Goal: Task Accomplishment & Management: Manage account settings

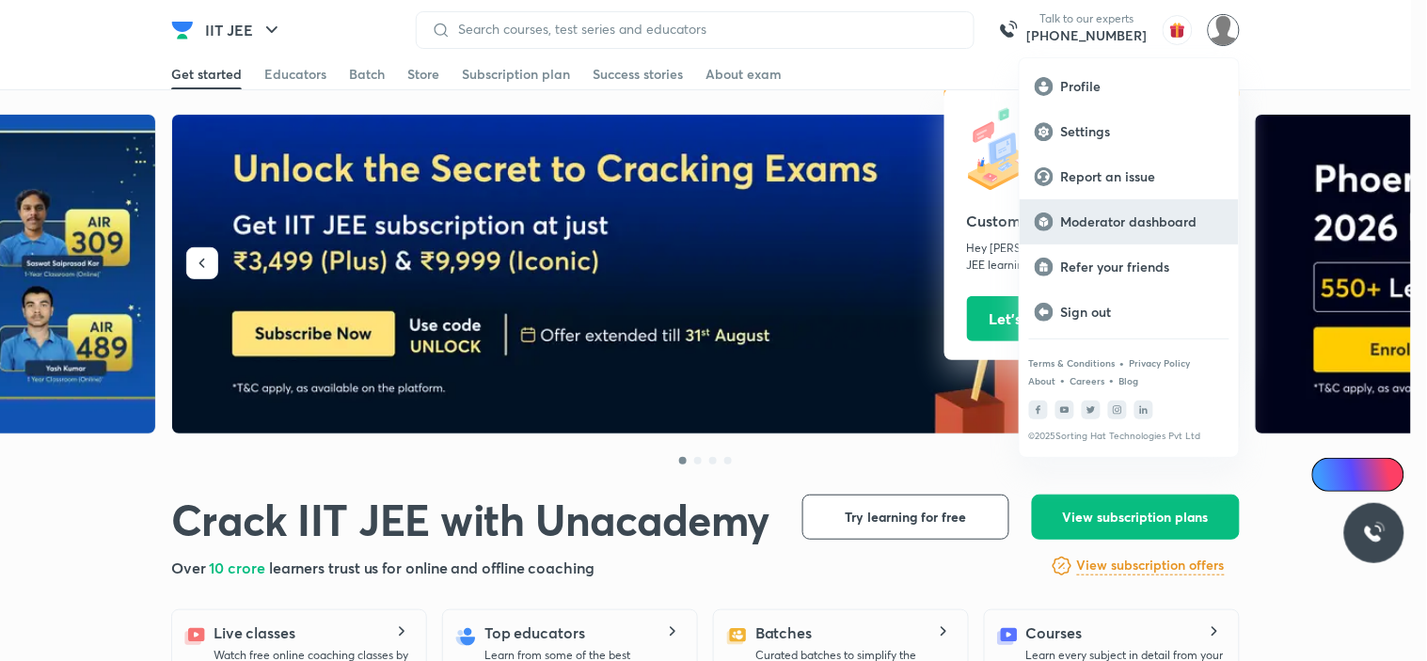
click at [1094, 220] on p "Moderator dashboard" at bounding box center [1142, 222] width 163 height 17
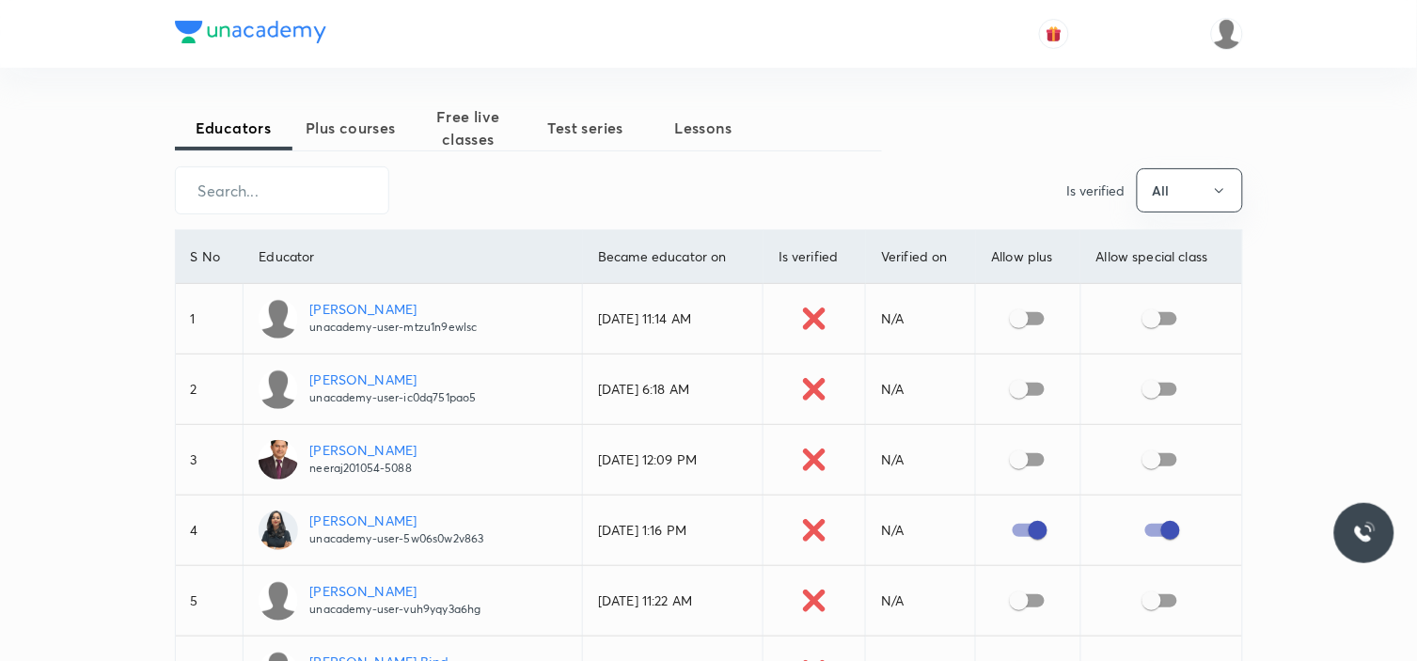
click at [335, 135] on span "Plus courses" at bounding box center [352, 128] width 118 height 23
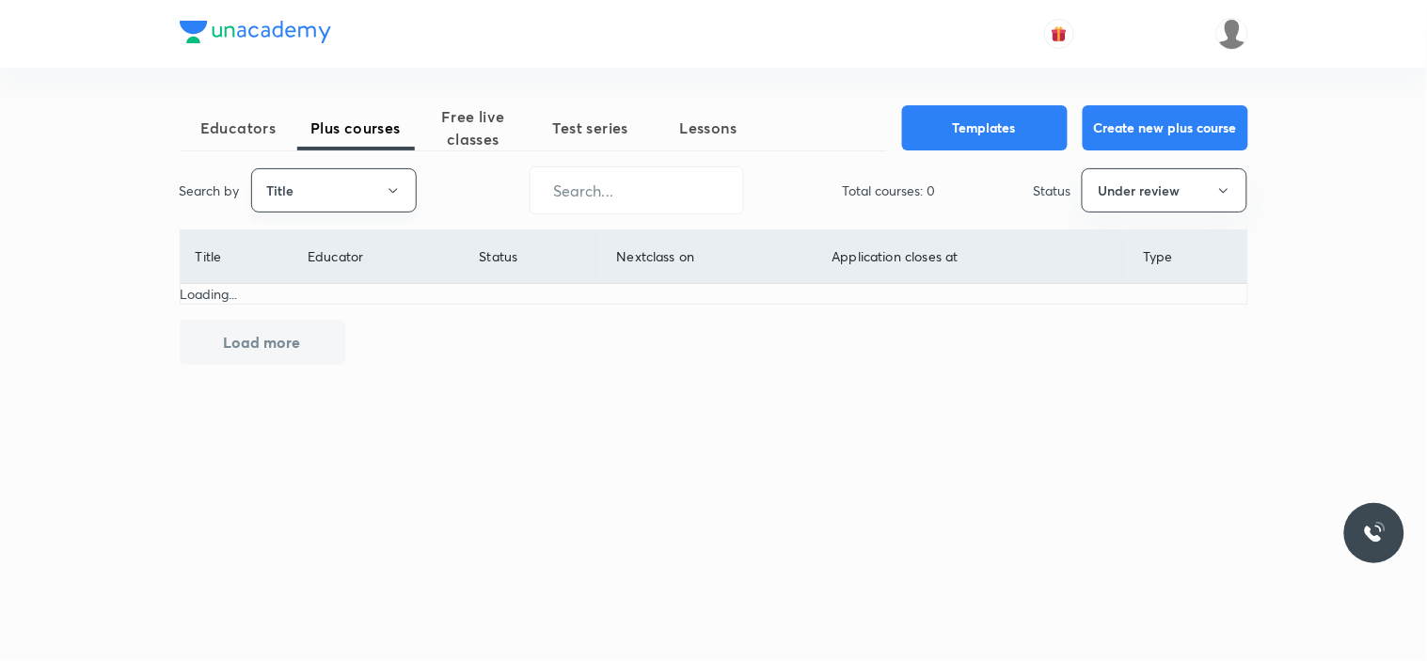
click at [345, 176] on button "Title" at bounding box center [334, 190] width 166 height 44
click at [341, 289] on span "Username" at bounding box center [333, 283] width 141 height 20
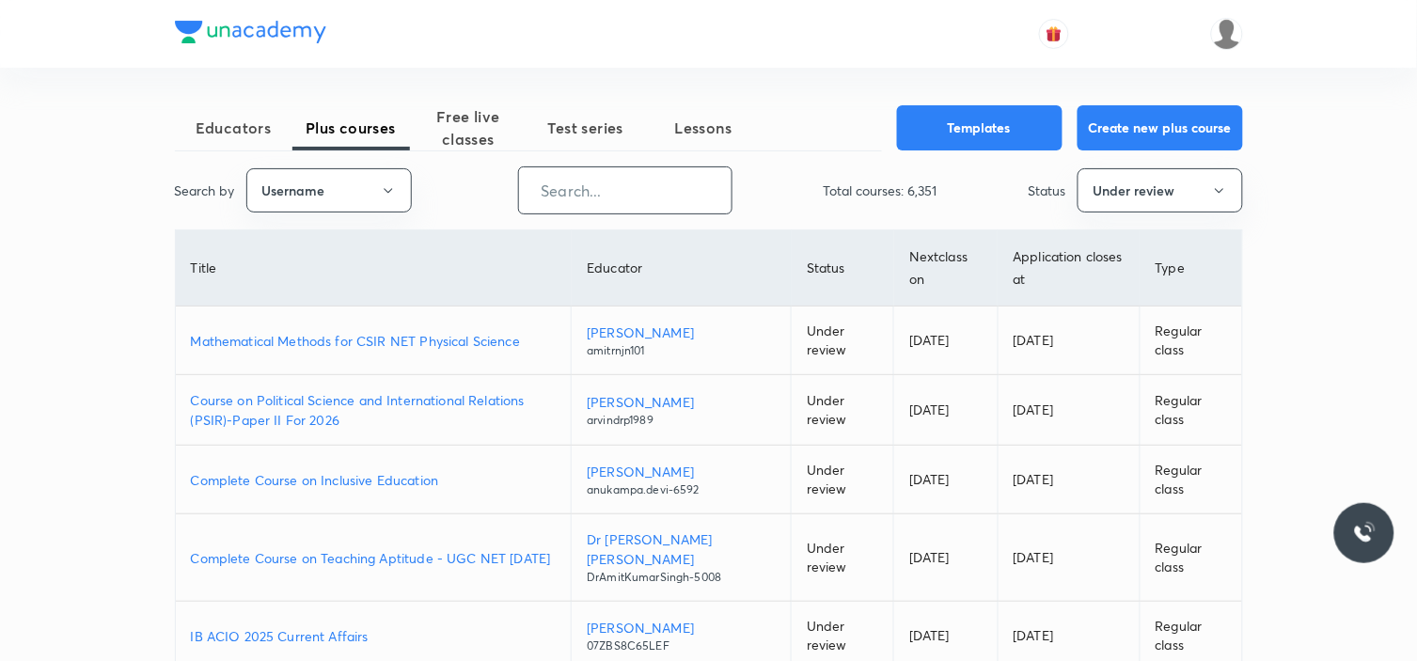
click at [637, 192] on input "text" at bounding box center [625, 190] width 213 height 48
paste input "raghvendra123patel"
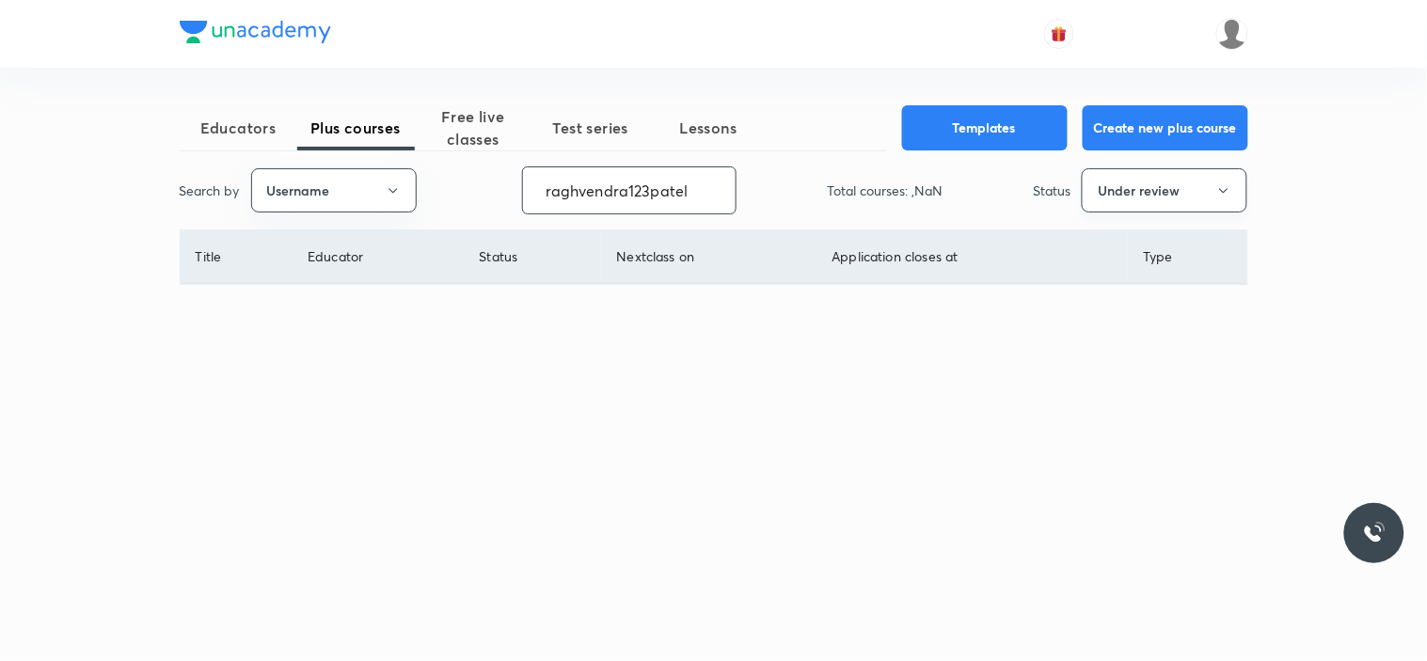
click at [1121, 192] on button "Under review" at bounding box center [1165, 190] width 166 height 44
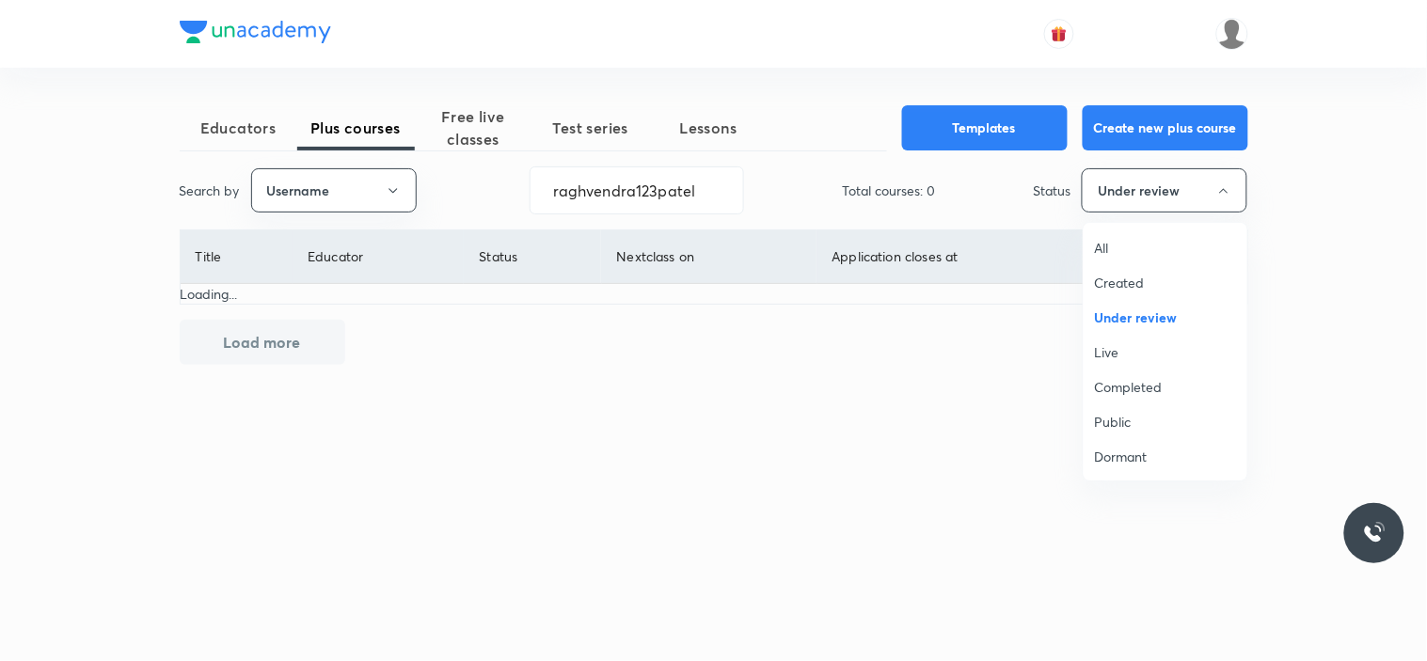
click at [1124, 238] on span "All" at bounding box center [1165, 248] width 141 height 20
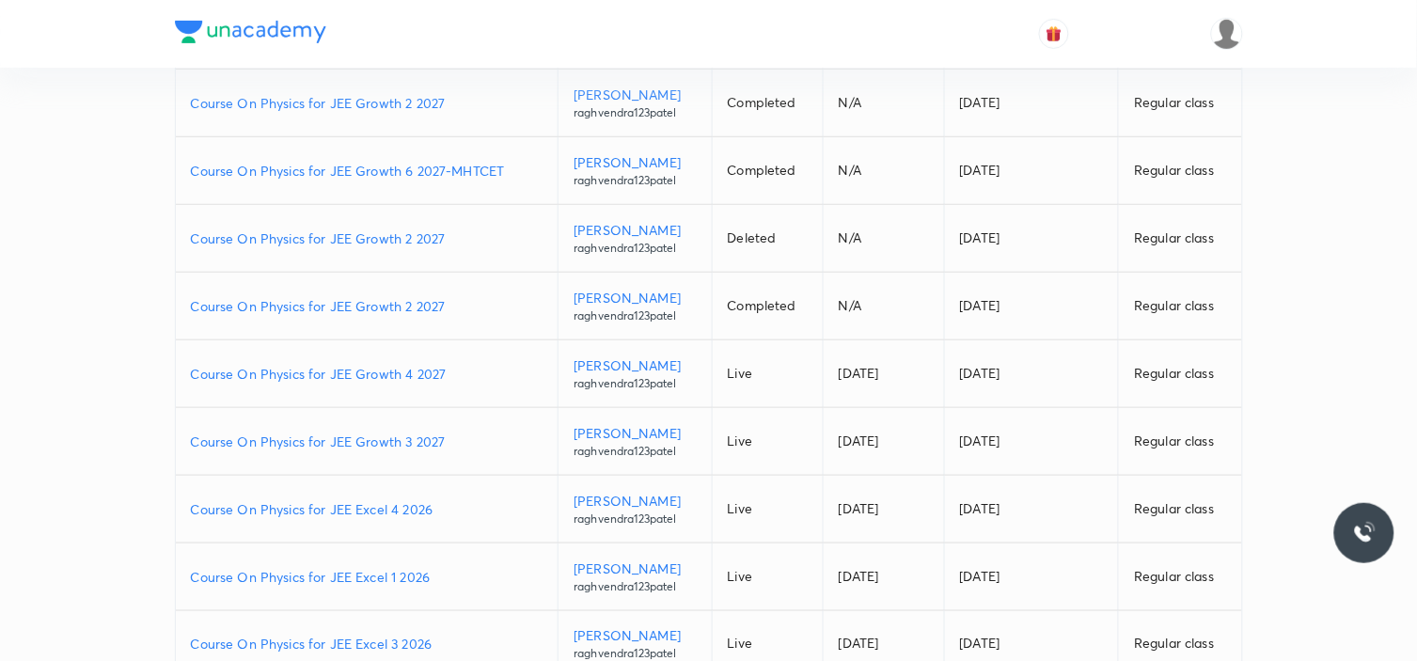
scroll to position [313, 0]
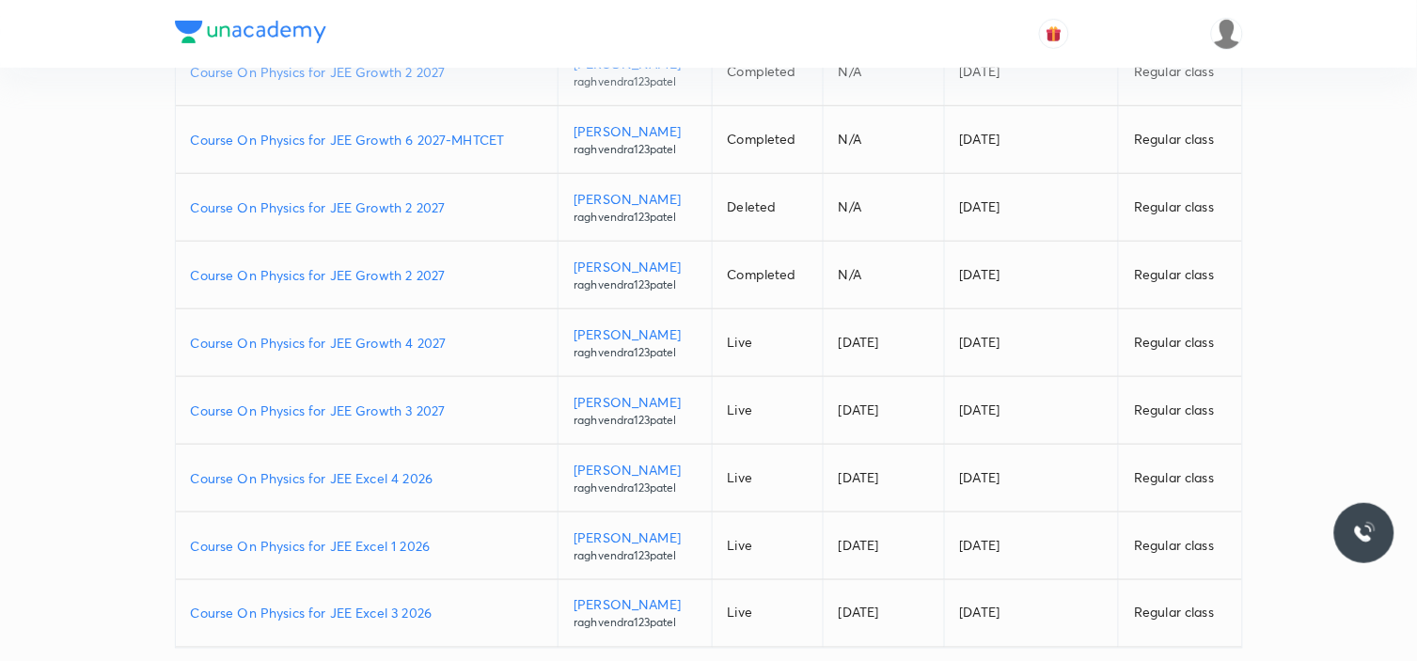
click at [417, 403] on p "Course On Physics for JEE Growth 3 2027" at bounding box center [367, 411] width 353 height 20
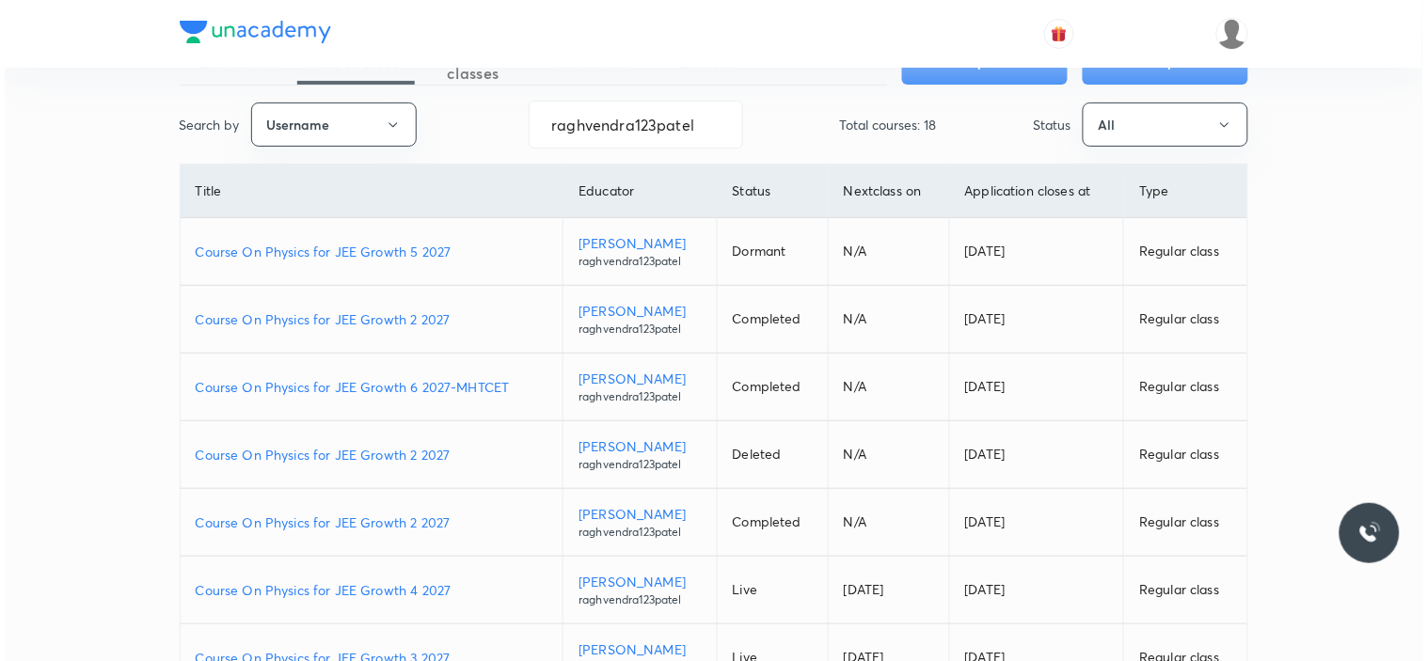
scroll to position [0, 0]
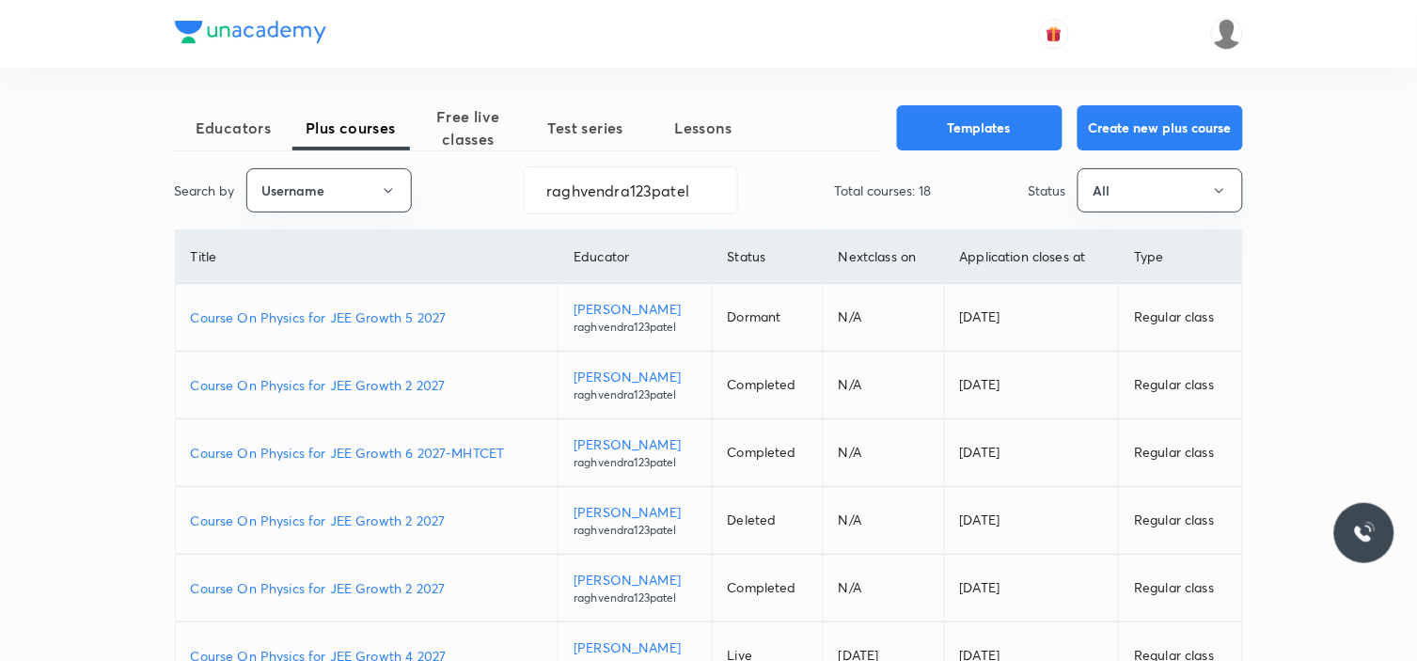
drag, startPoint x: 622, startPoint y: 184, endPoint x: 778, endPoint y: 221, distance: 160.4
click at [622, 184] on input "raghvendra123patel" at bounding box center [631, 190] width 213 height 48
paste input "unacademy-user-177BQWGK6D5R"
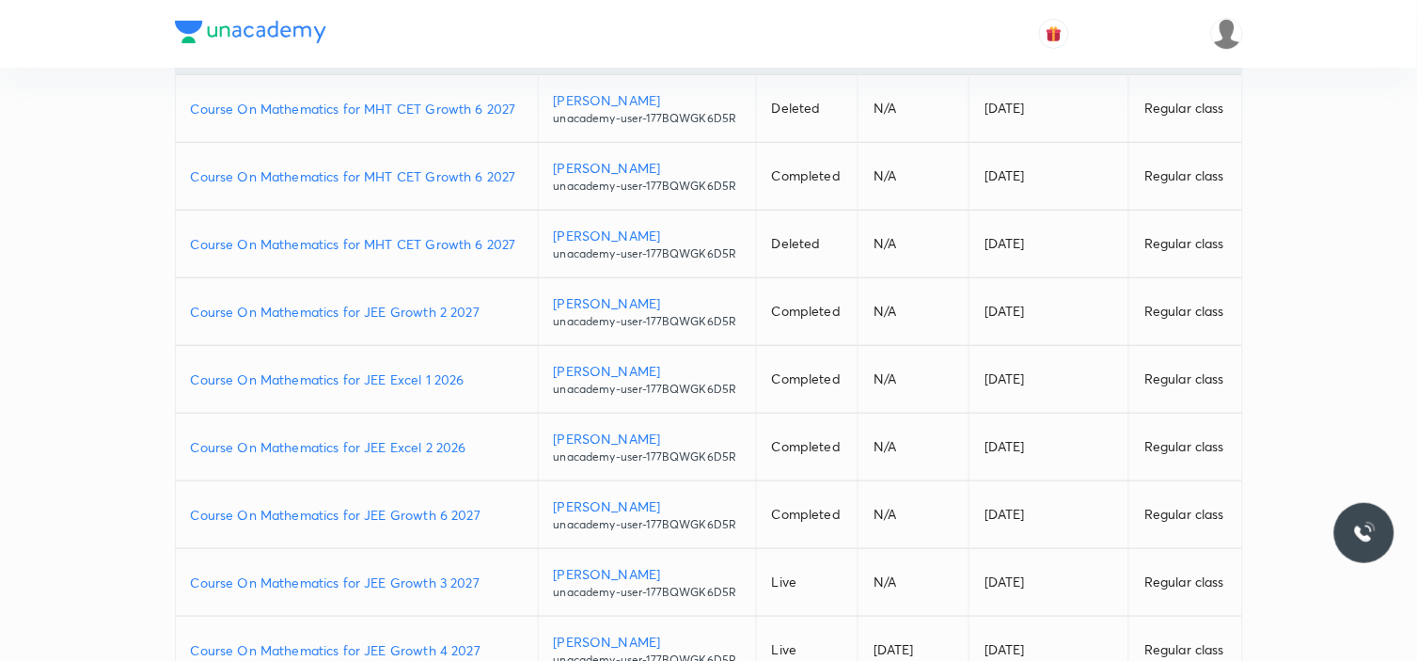
scroll to position [313, 0]
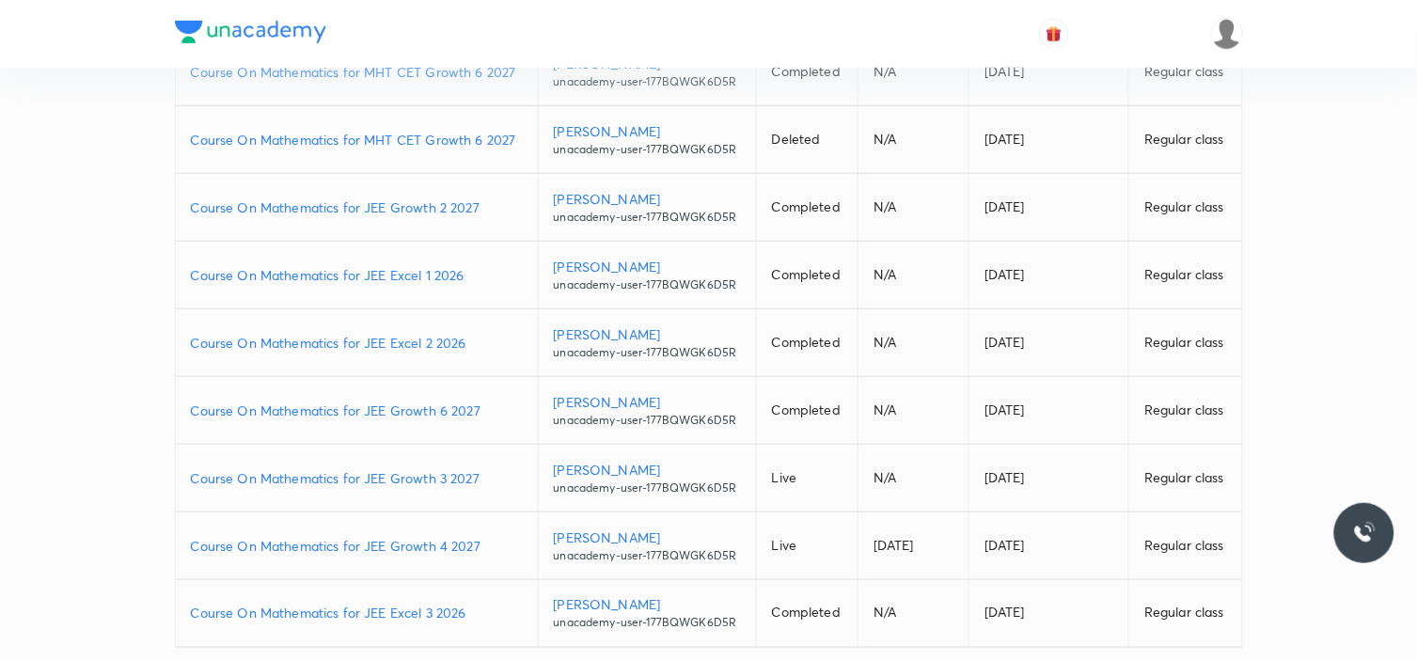
type input "unacademy-user-177BQWGK6D5R"
click at [438, 541] on p "Course On Mathematics for JEE Growth 4 2027" at bounding box center [357, 546] width 332 height 20
click at [408, 551] on p "Course On Mathematics for JEE Growth 4 2027" at bounding box center [357, 546] width 332 height 20
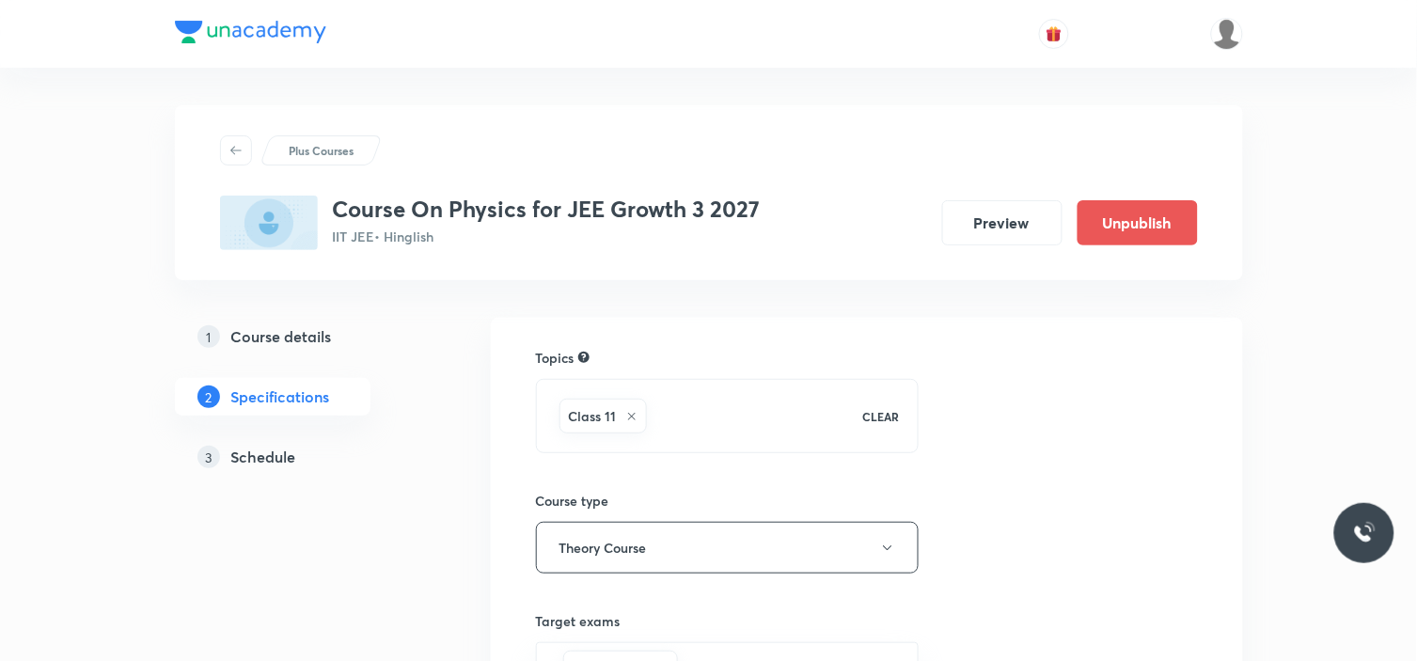
click at [292, 452] on h5 "Schedule" at bounding box center [263, 457] width 65 height 23
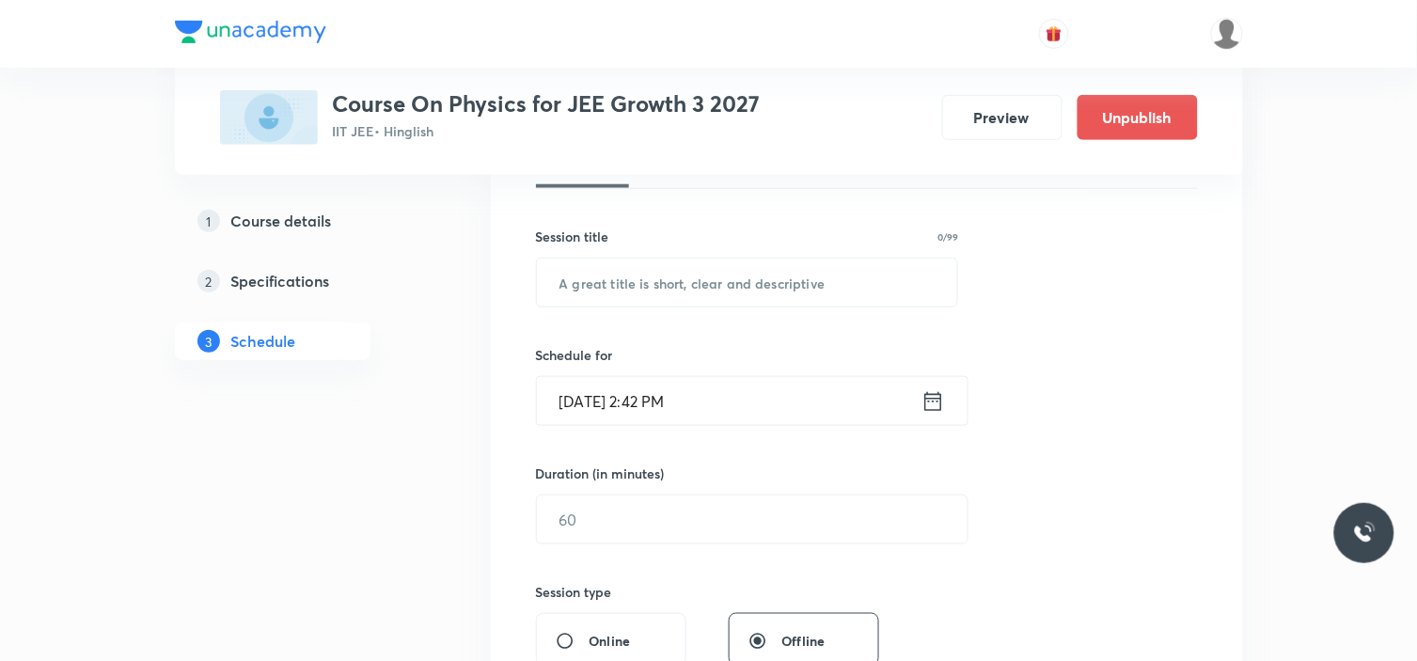
scroll to position [313, 0]
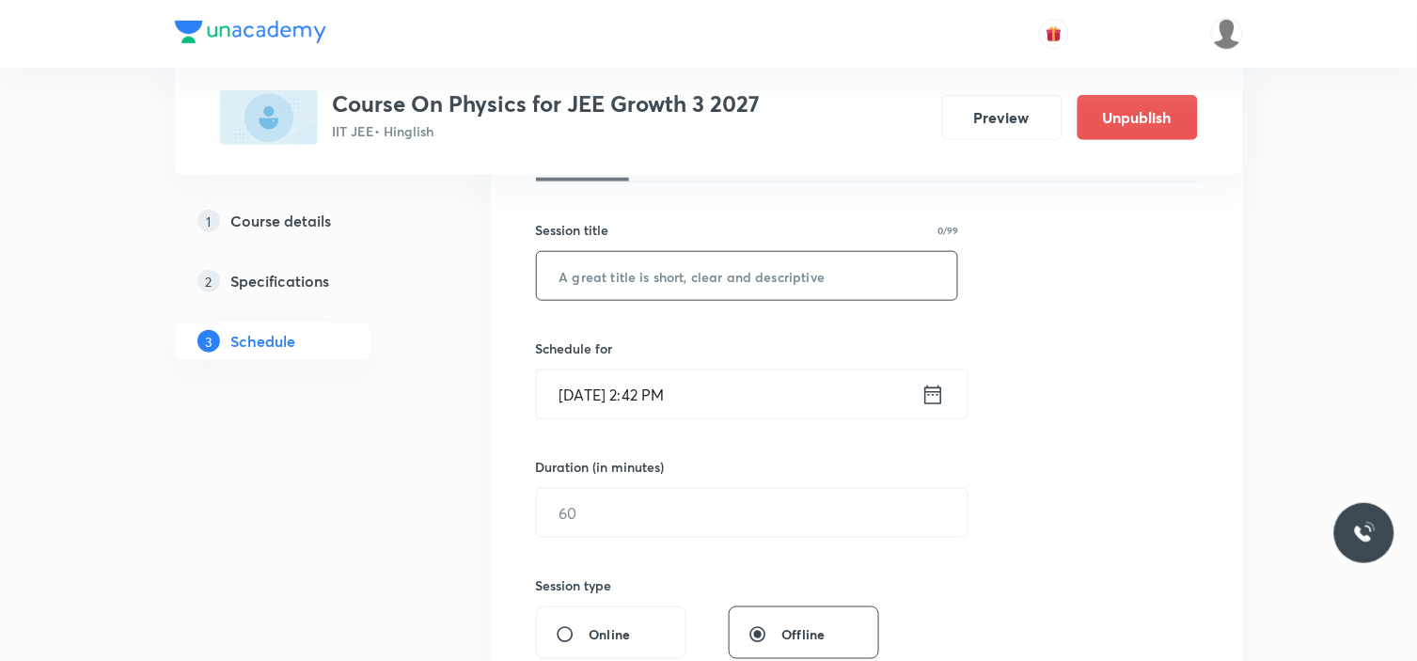
click at [708, 266] on input "text" at bounding box center [747, 276] width 421 height 48
paste input "kinematics 2-d"
click at [566, 276] on input "kinematics 2-d" at bounding box center [747, 276] width 421 height 48
type input "Kinematics 2-d"
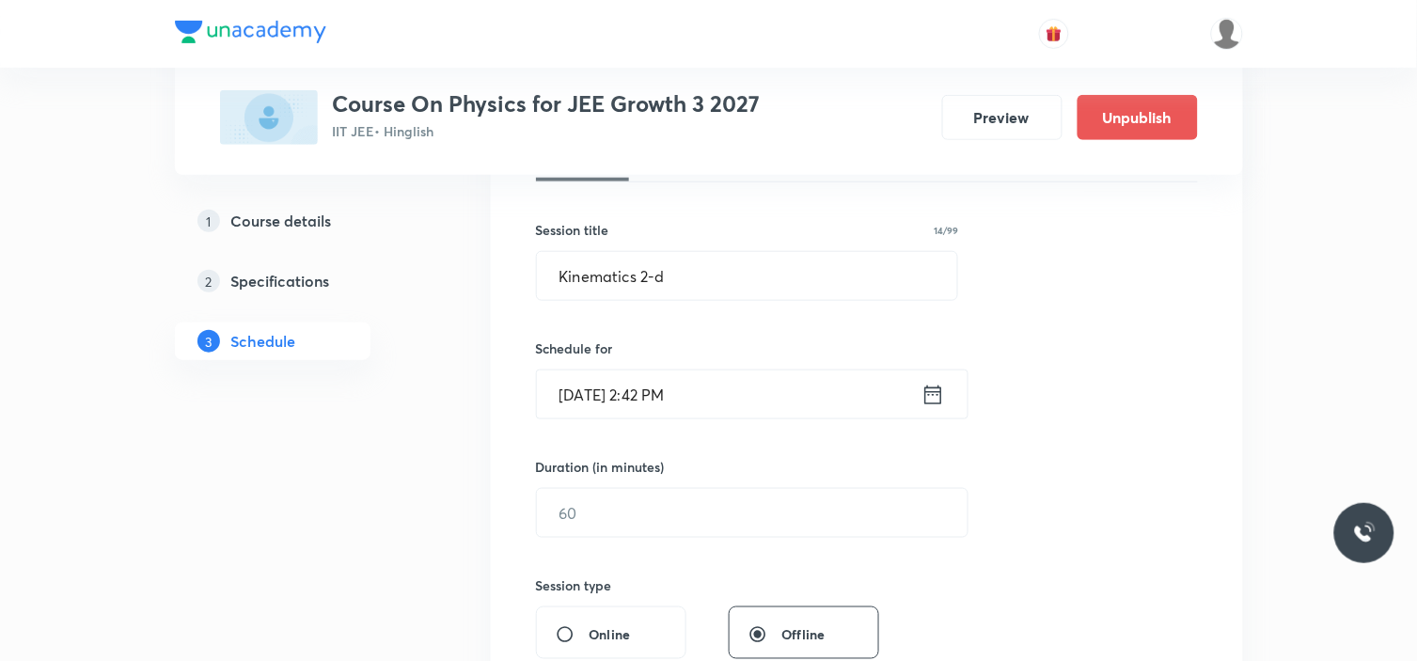
click at [935, 398] on icon at bounding box center [934, 395] width 24 height 26
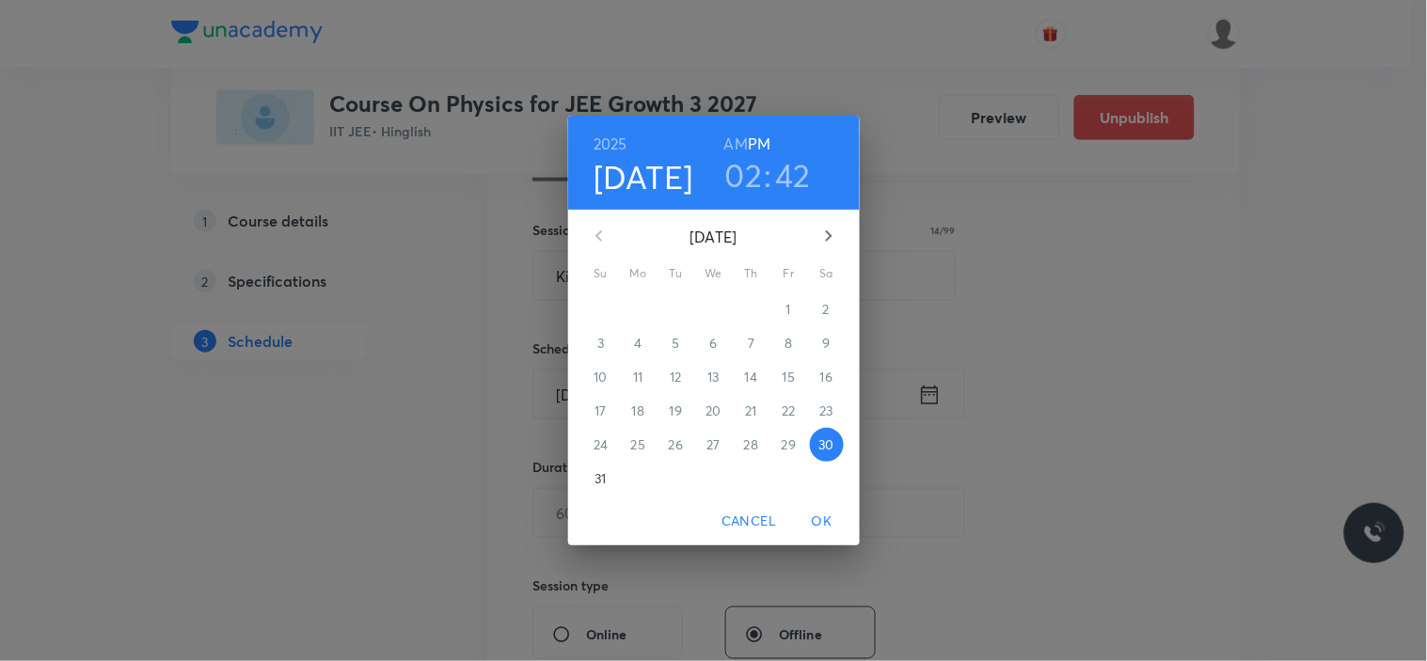
click at [783, 155] on h3 "42" at bounding box center [794, 175] width 36 height 40
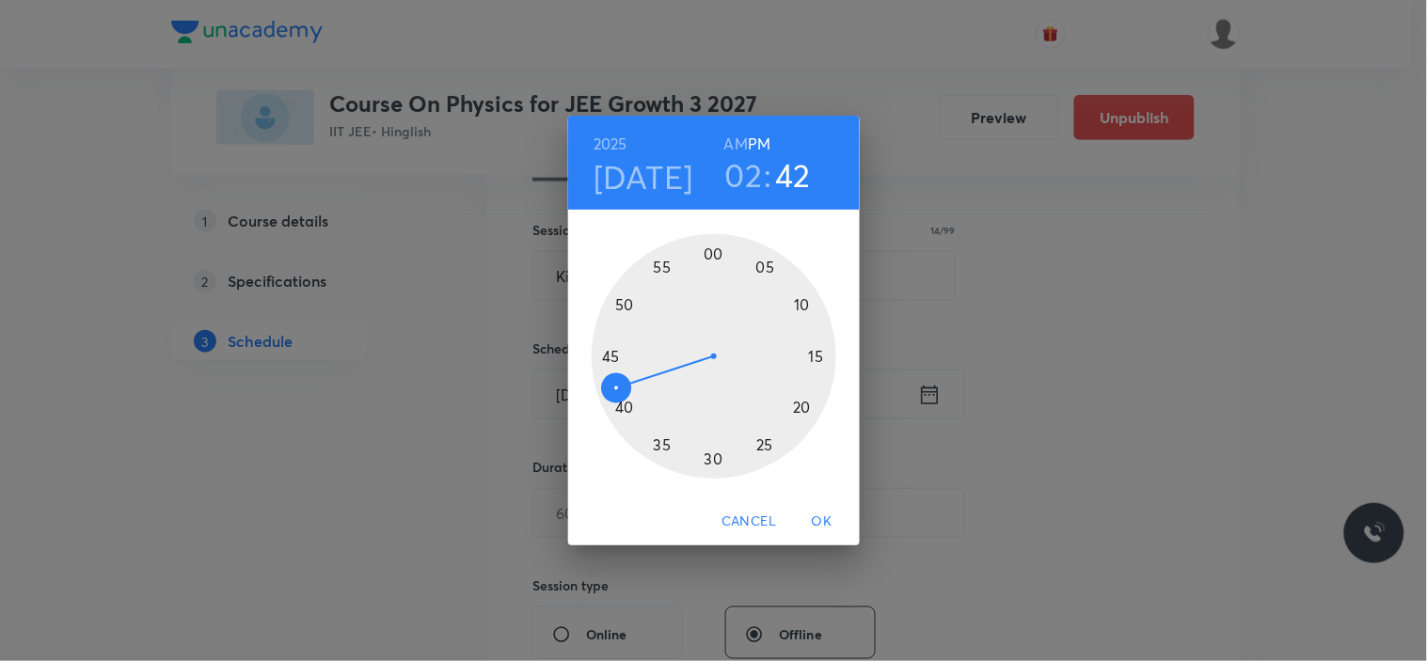
click at [614, 354] on div at bounding box center [714, 356] width 245 height 245
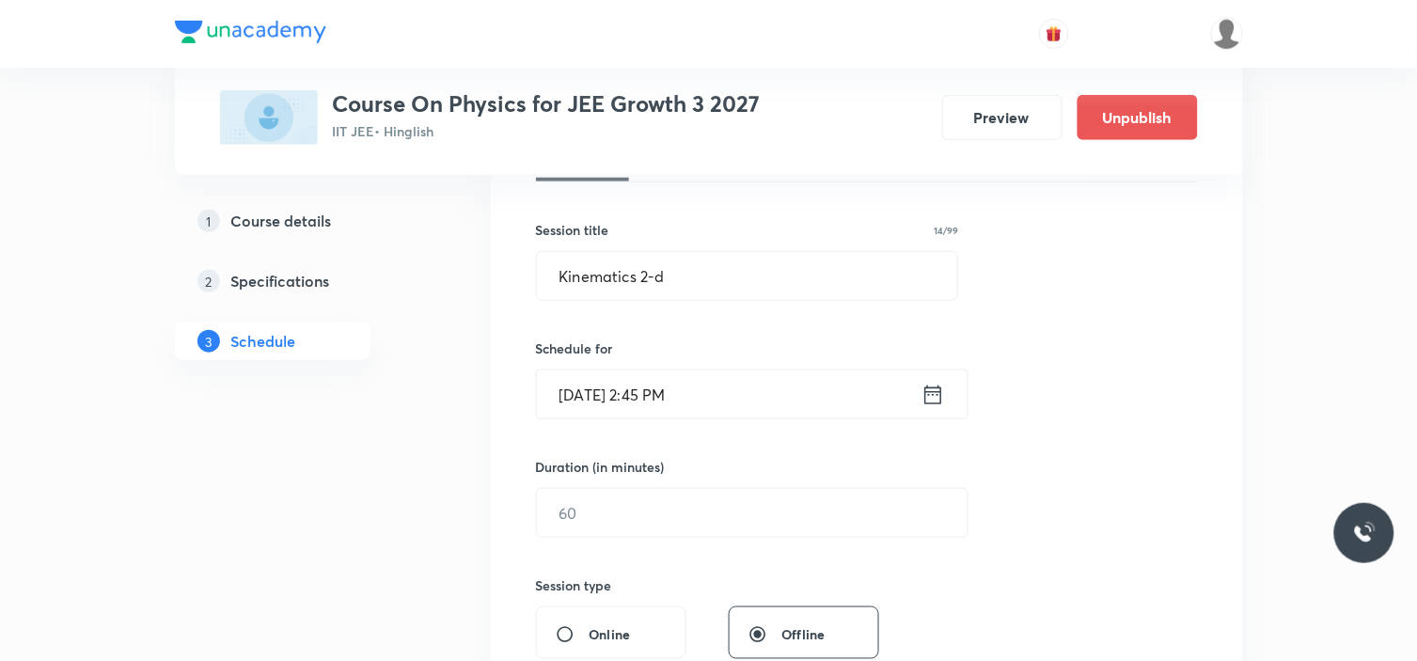
click at [756, 400] on input "Aug 30, 2025, 2:45 PM" at bounding box center [729, 395] width 385 height 48
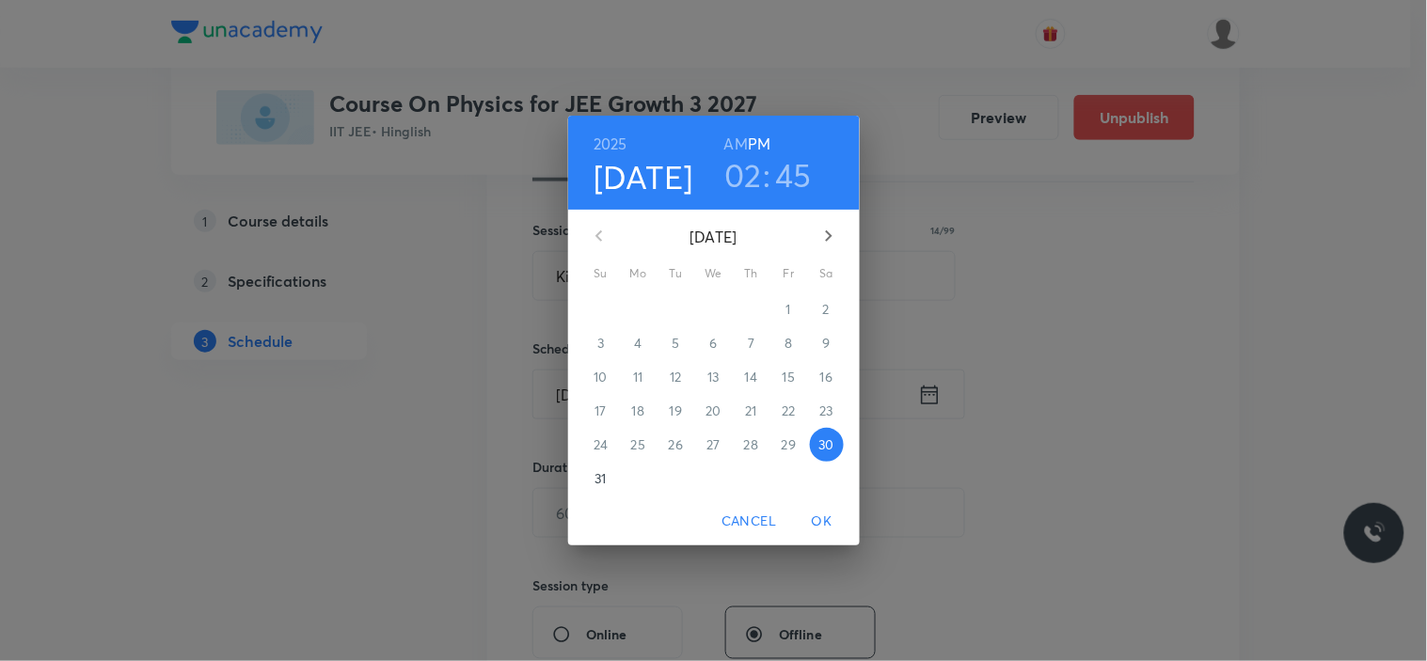
click at [728, 522] on span "Cancel" at bounding box center [748, 522] width 55 height 24
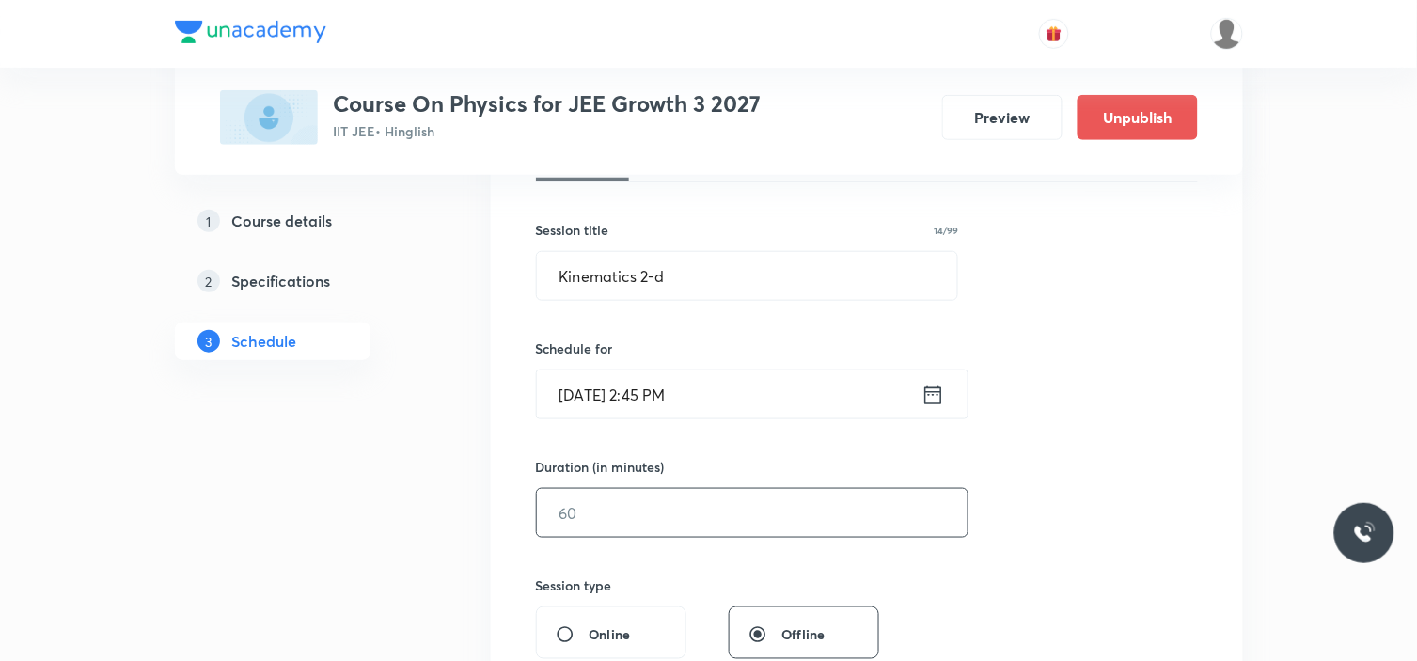
click at [635, 515] on input "text" at bounding box center [752, 513] width 431 height 48
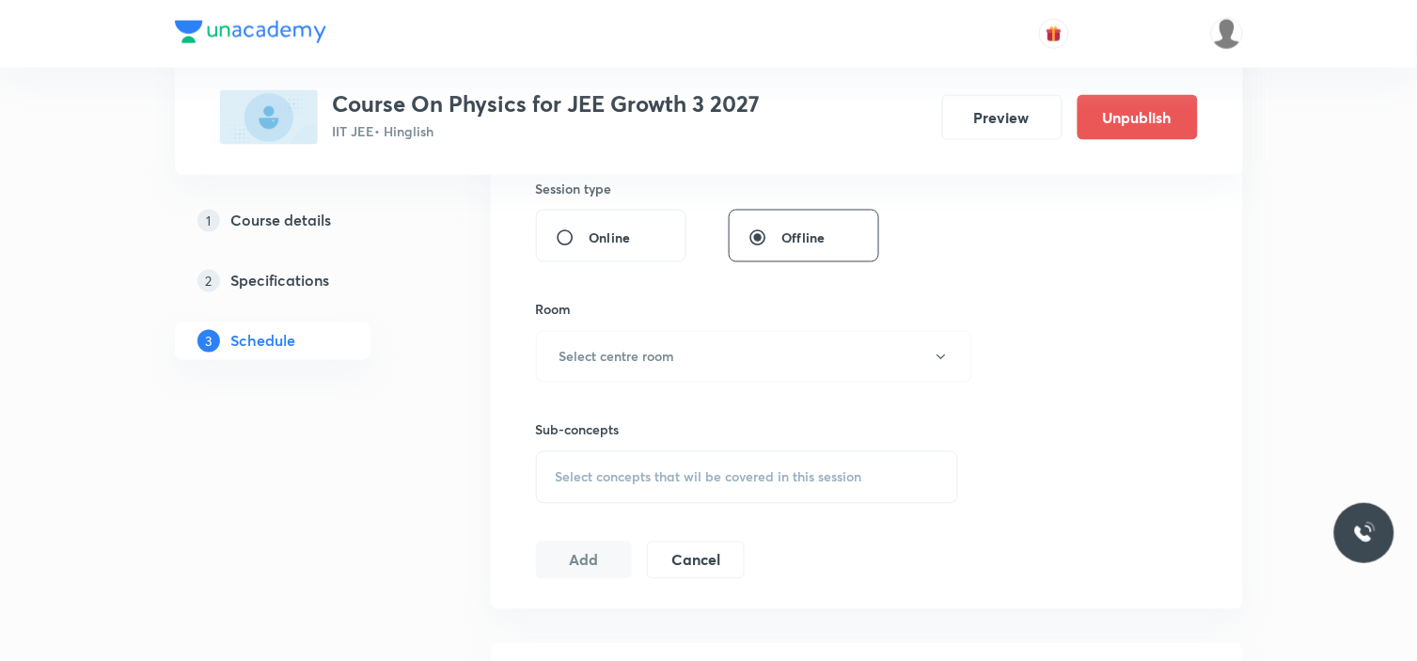
scroll to position [608, 0]
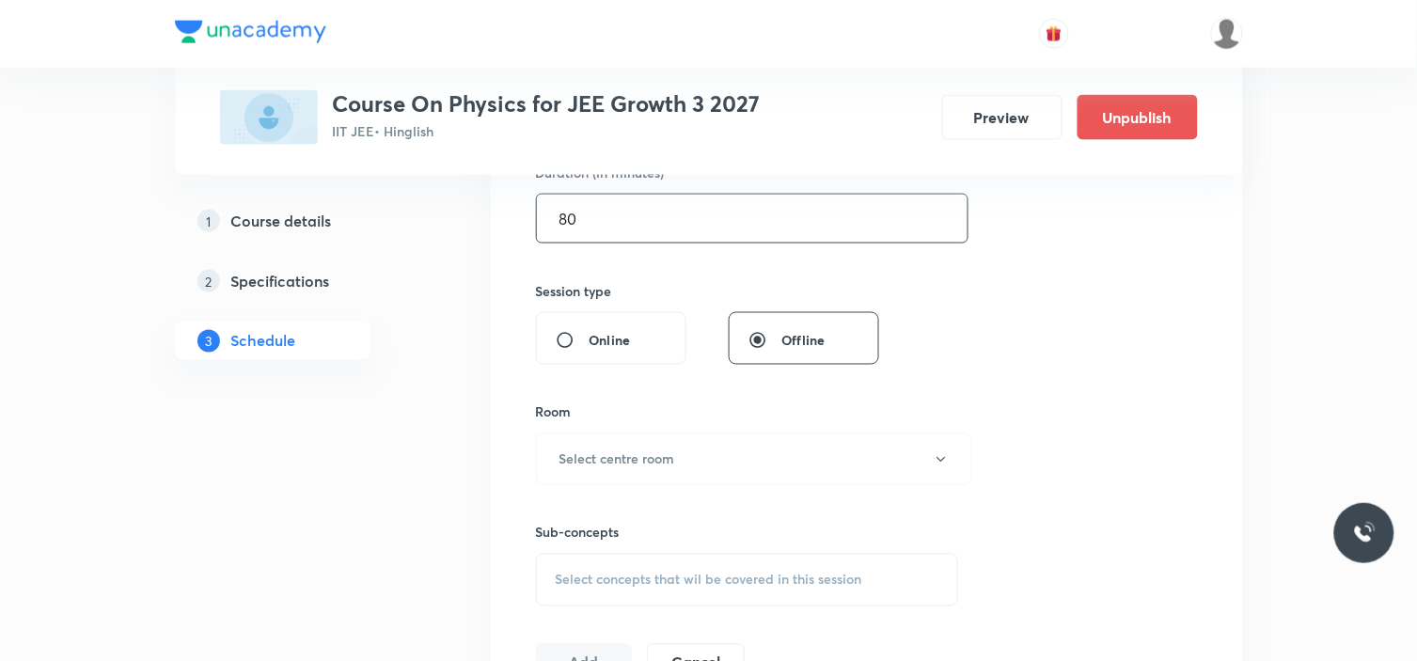
type input "80"
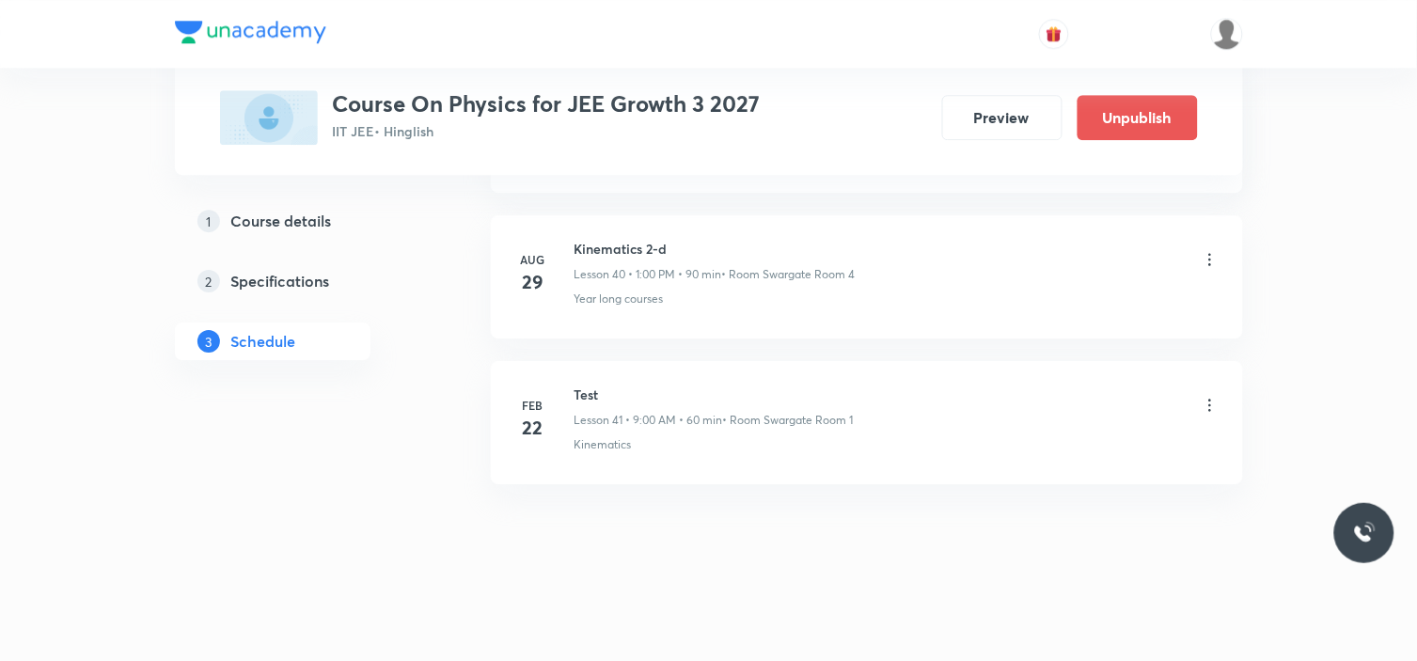
scroll to position [0, 316]
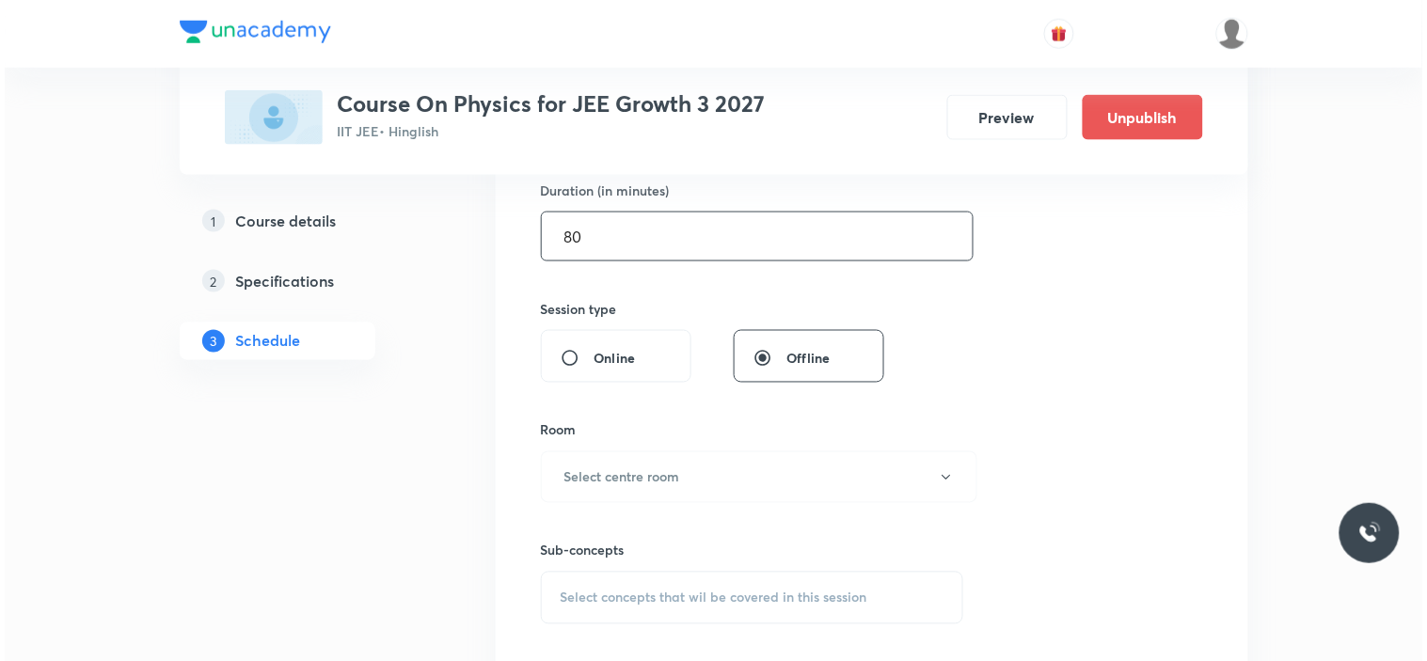
scroll to position [626, 0]
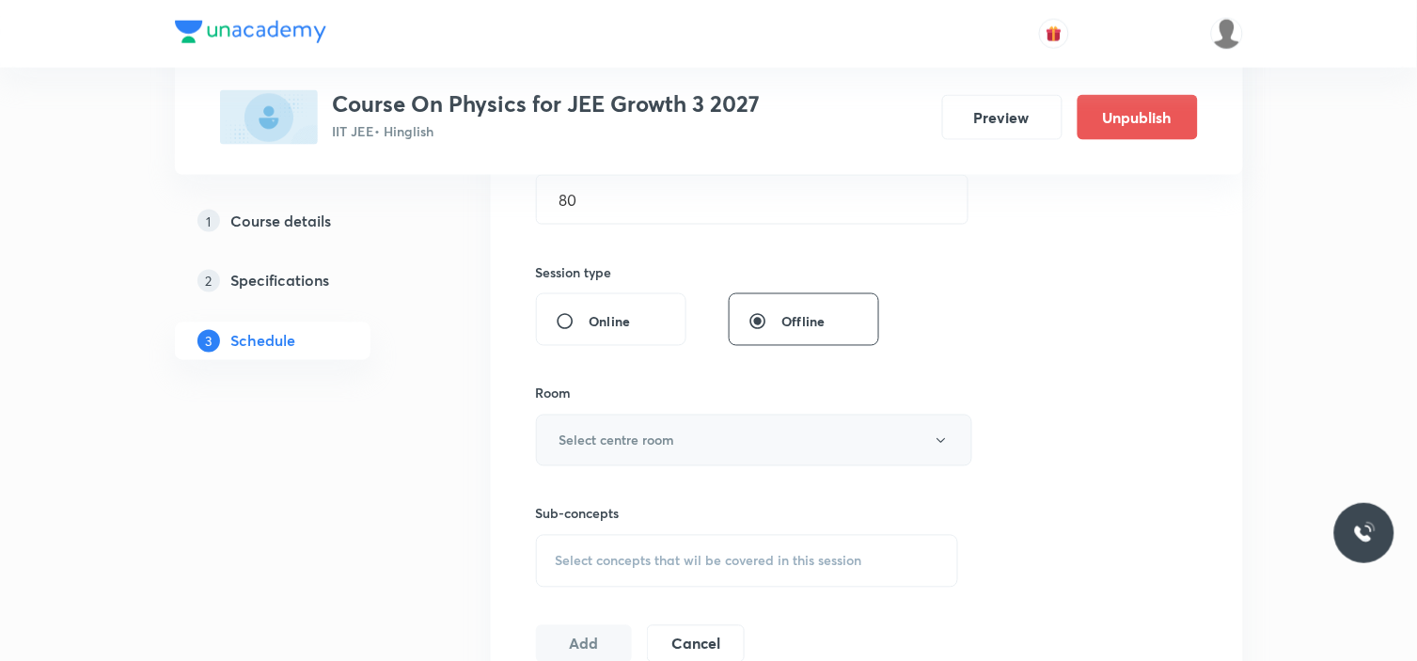
click at [669, 445] on h6 "Select centre room" at bounding box center [618, 441] width 116 height 20
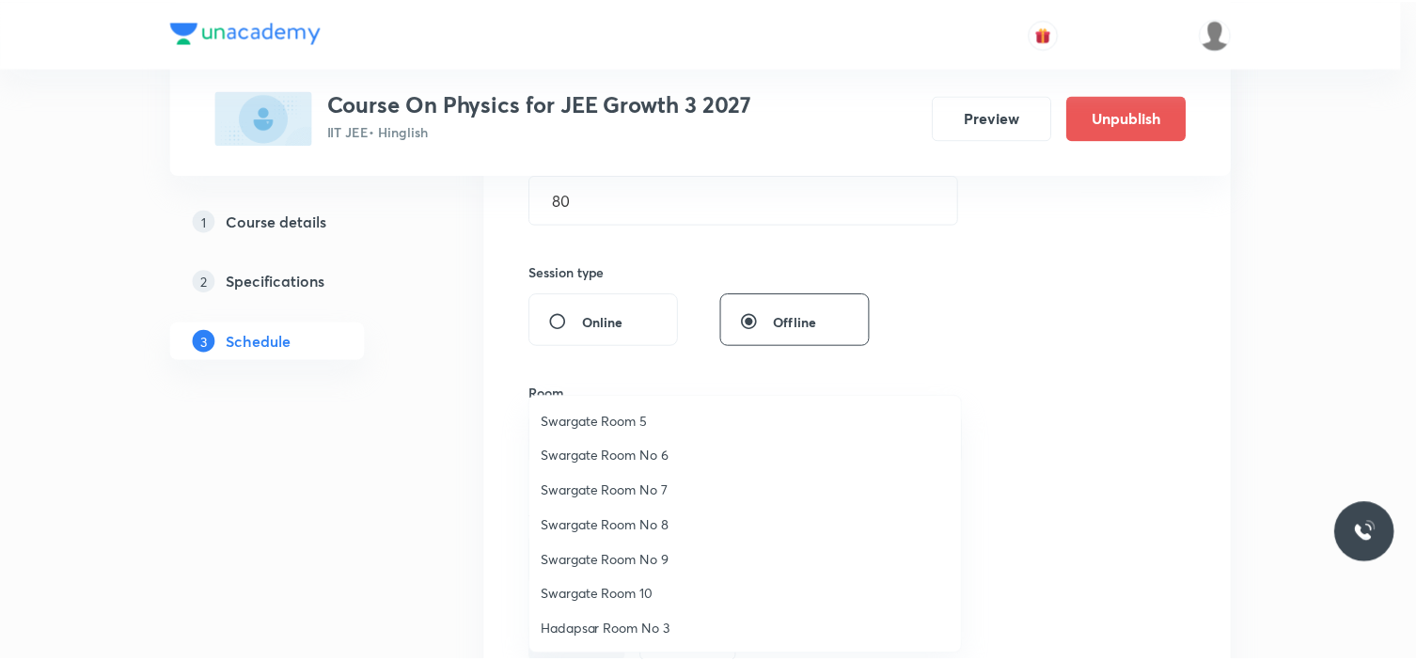
scroll to position [35, 0]
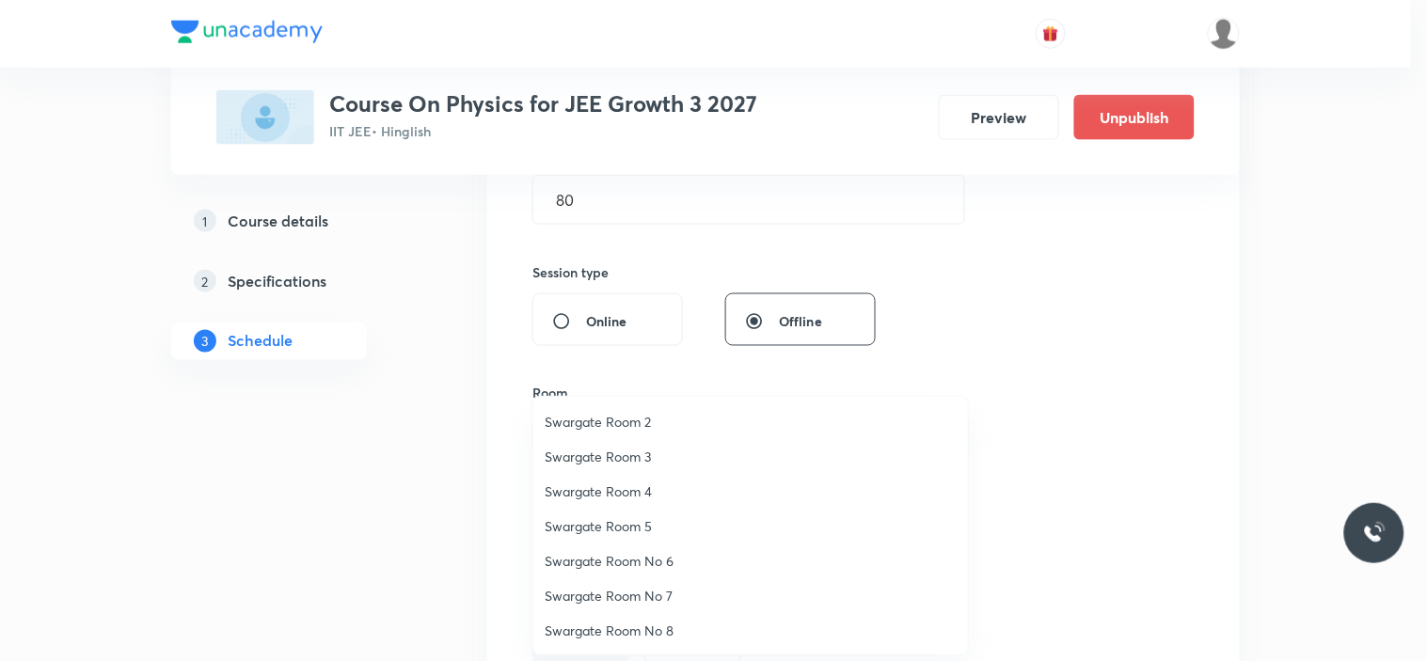
click at [628, 485] on span "Swargate Room 4" at bounding box center [751, 492] width 412 height 20
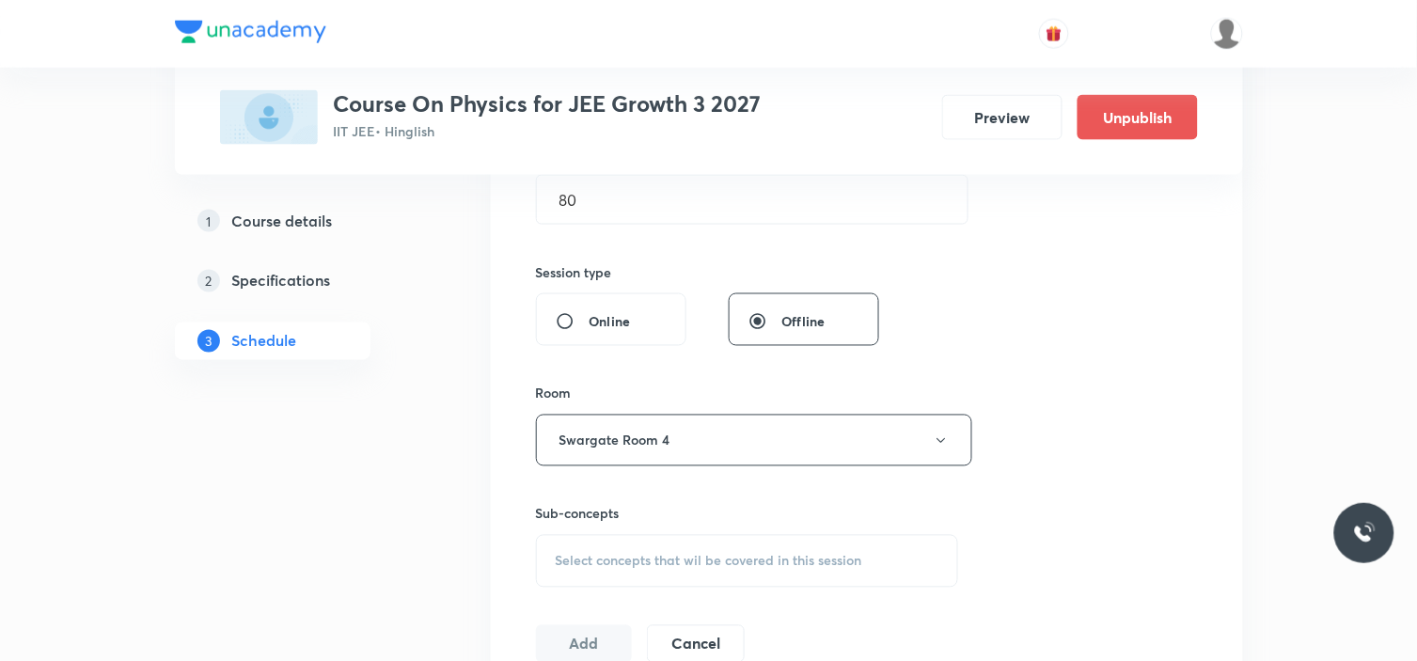
click at [1060, 403] on div "Session 42 Live class Session title 14/99 Kinematics 2-d ​ Schedule for Aug 30,…" at bounding box center [867, 221] width 662 height 883
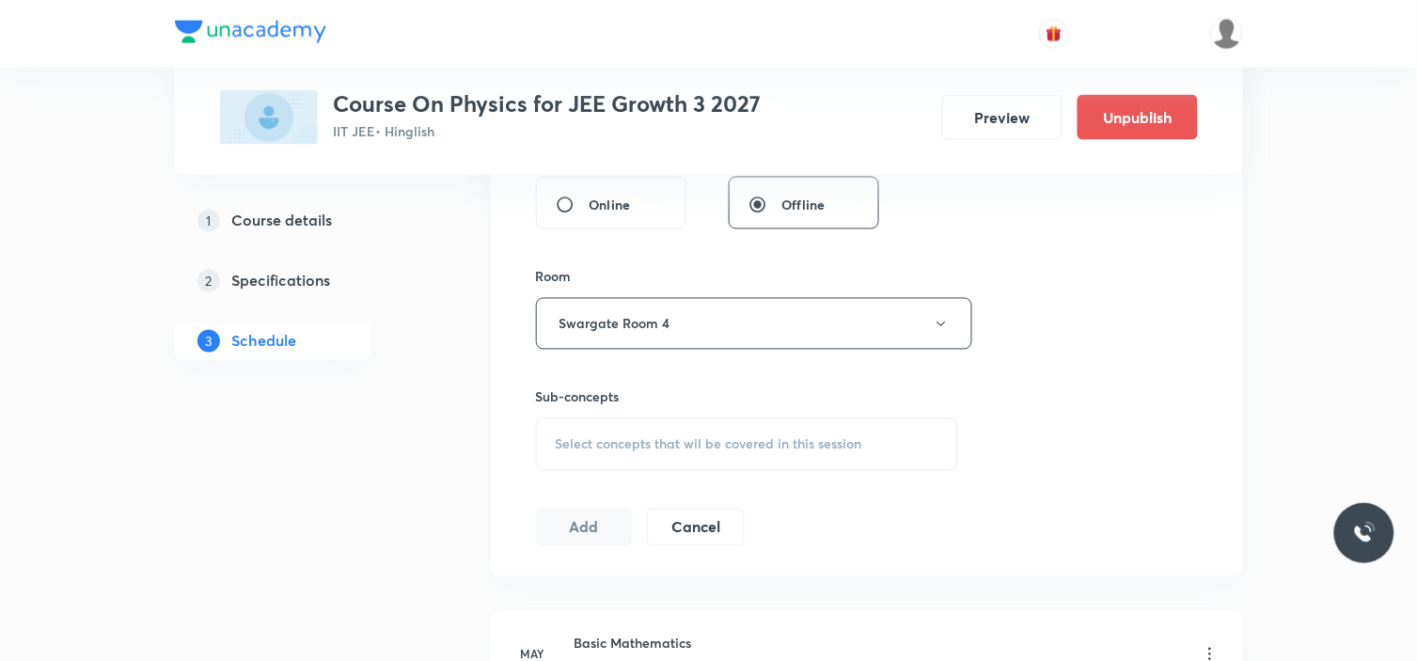
scroll to position [731, 0]
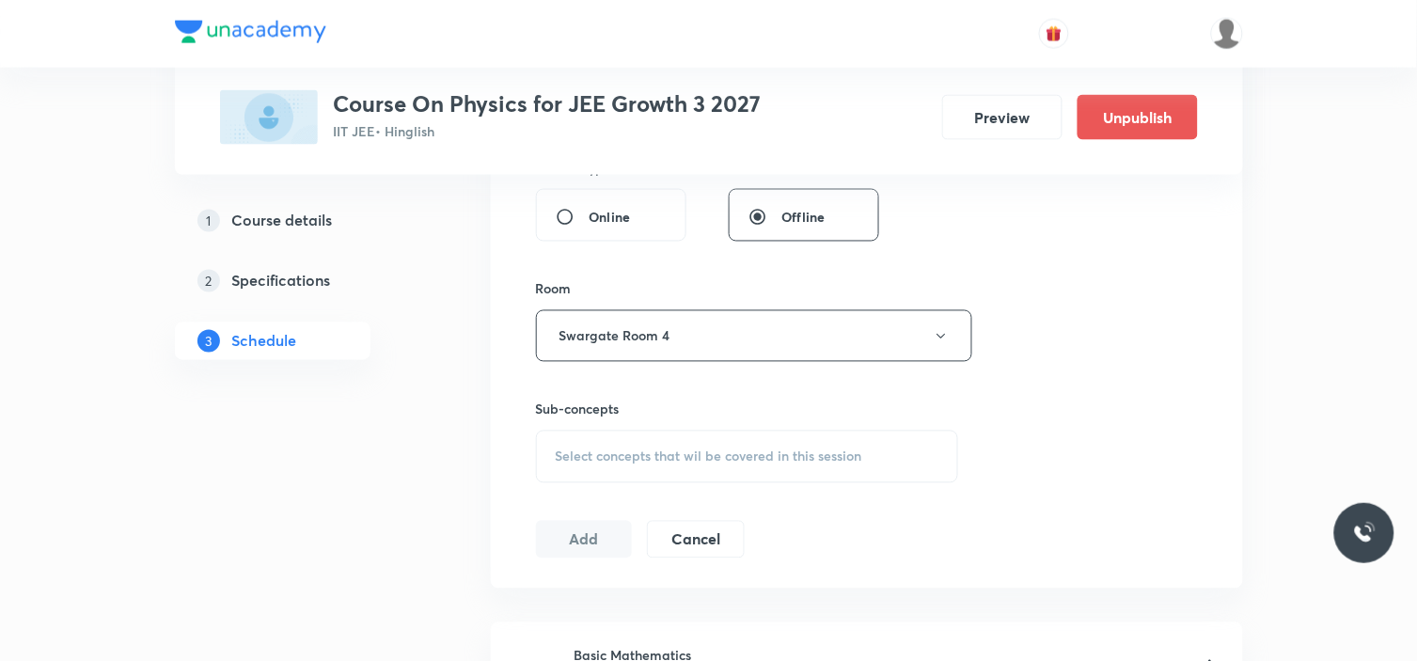
click at [681, 459] on span "Select concepts that wil be covered in this session" at bounding box center [709, 457] width 307 height 15
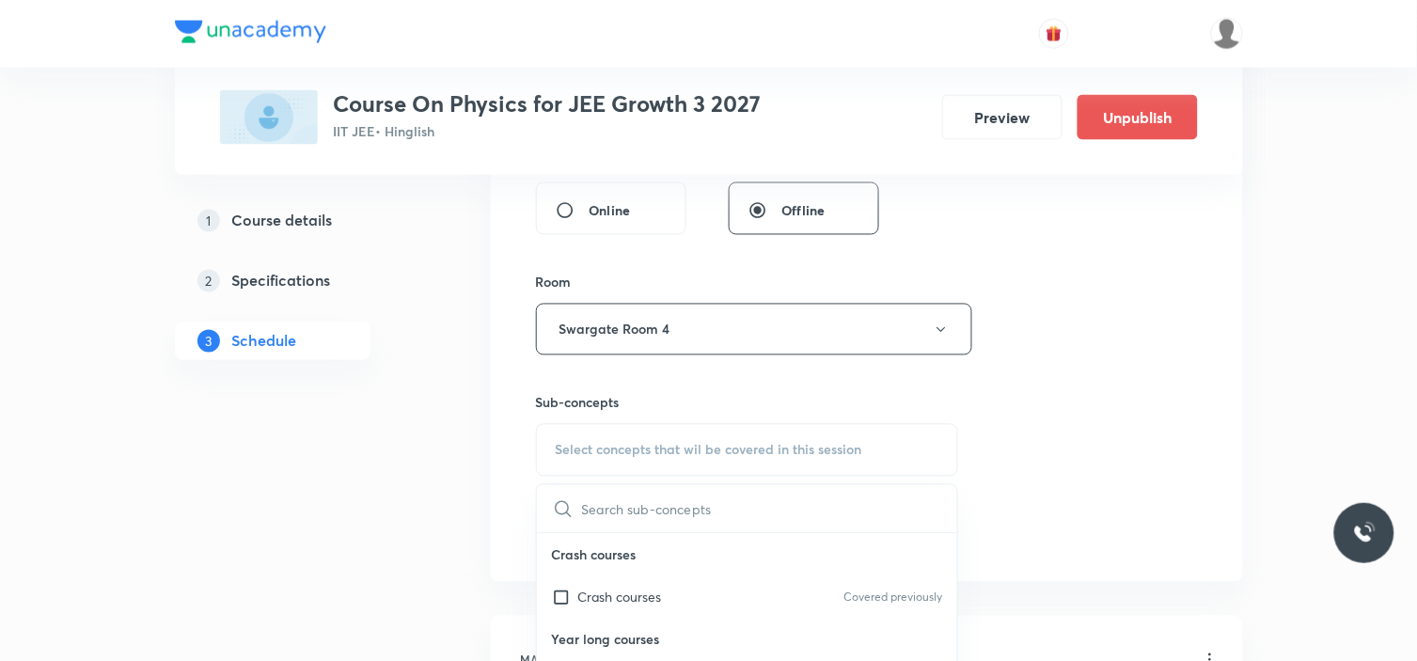
scroll to position [1149, 0]
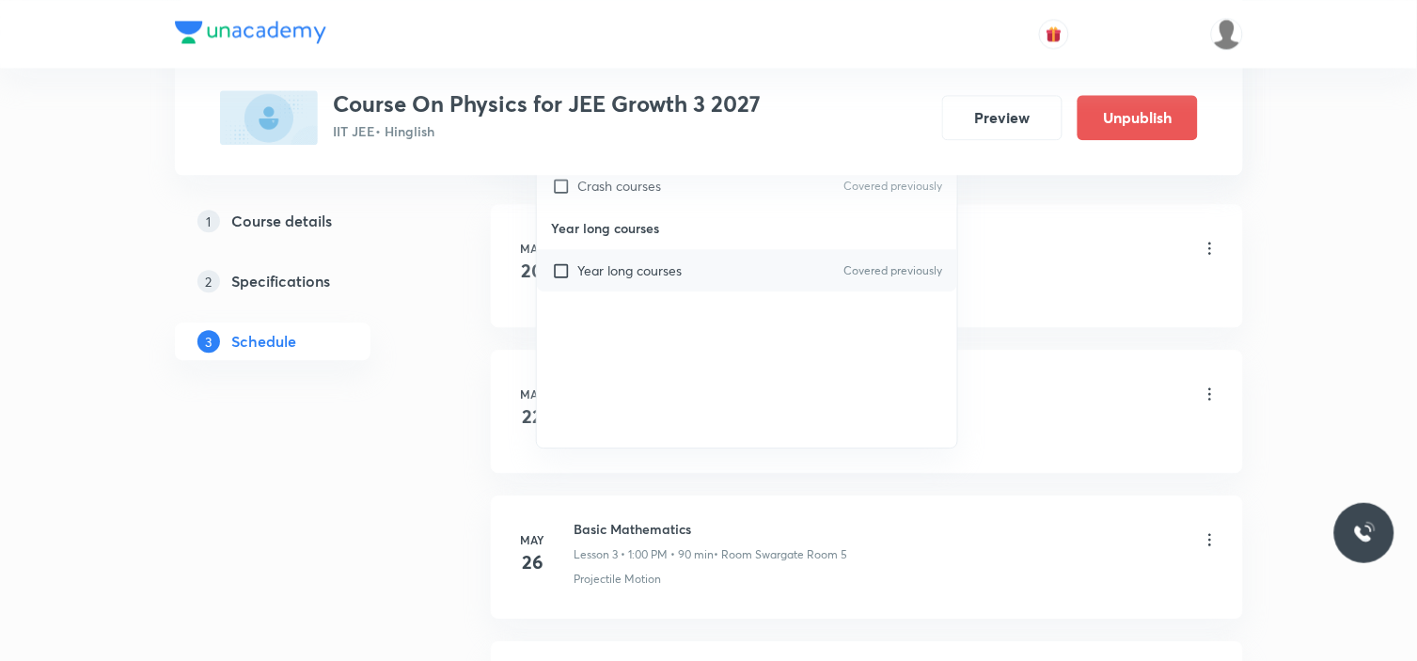
click at [634, 274] on p "Year long courses" at bounding box center [630, 271] width 104 height 20
checkbox input "true"
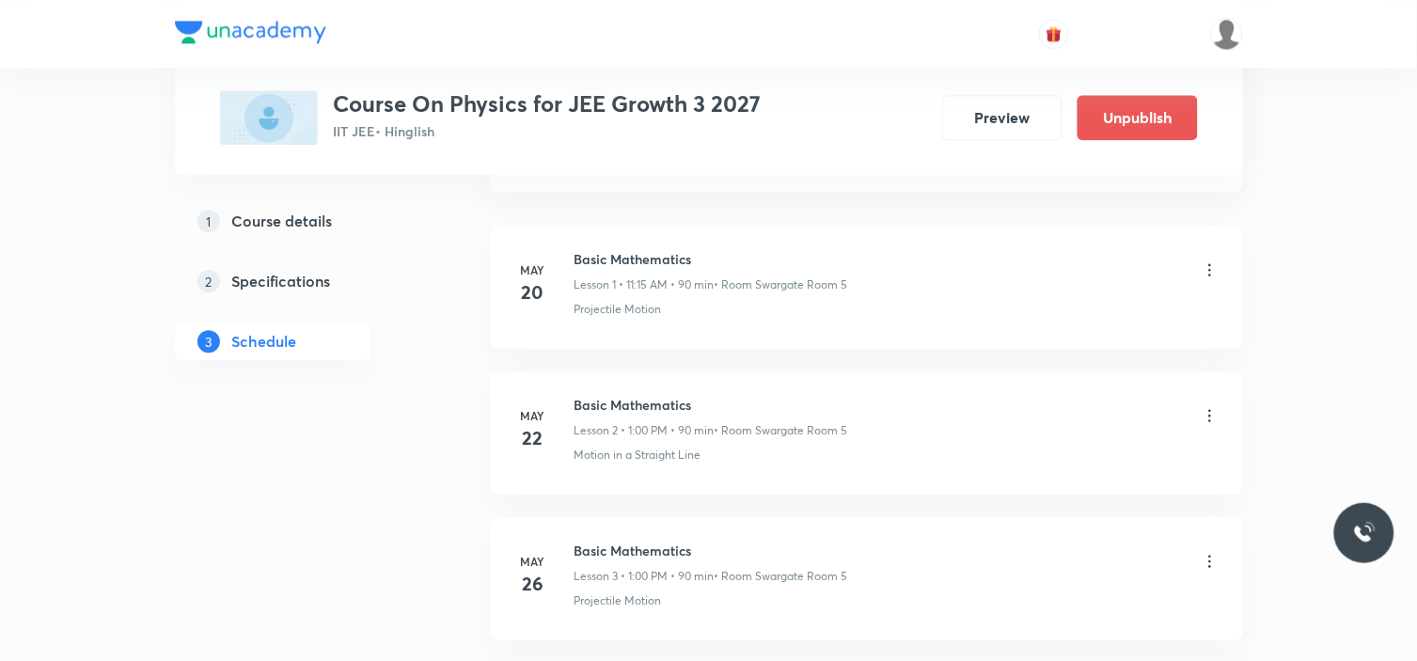
scroll to position [941, 0]
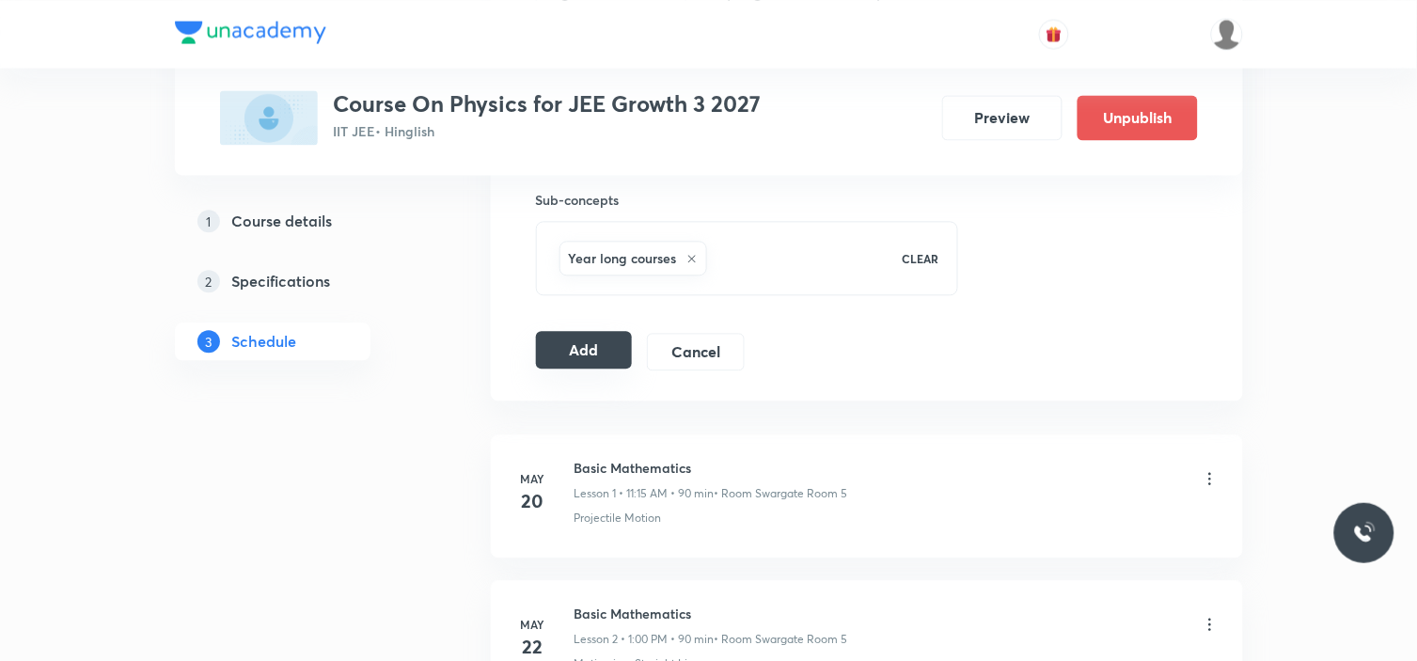
click at [611, 355] on button "Add" at bounding box center [584, 350] width 97 height 38
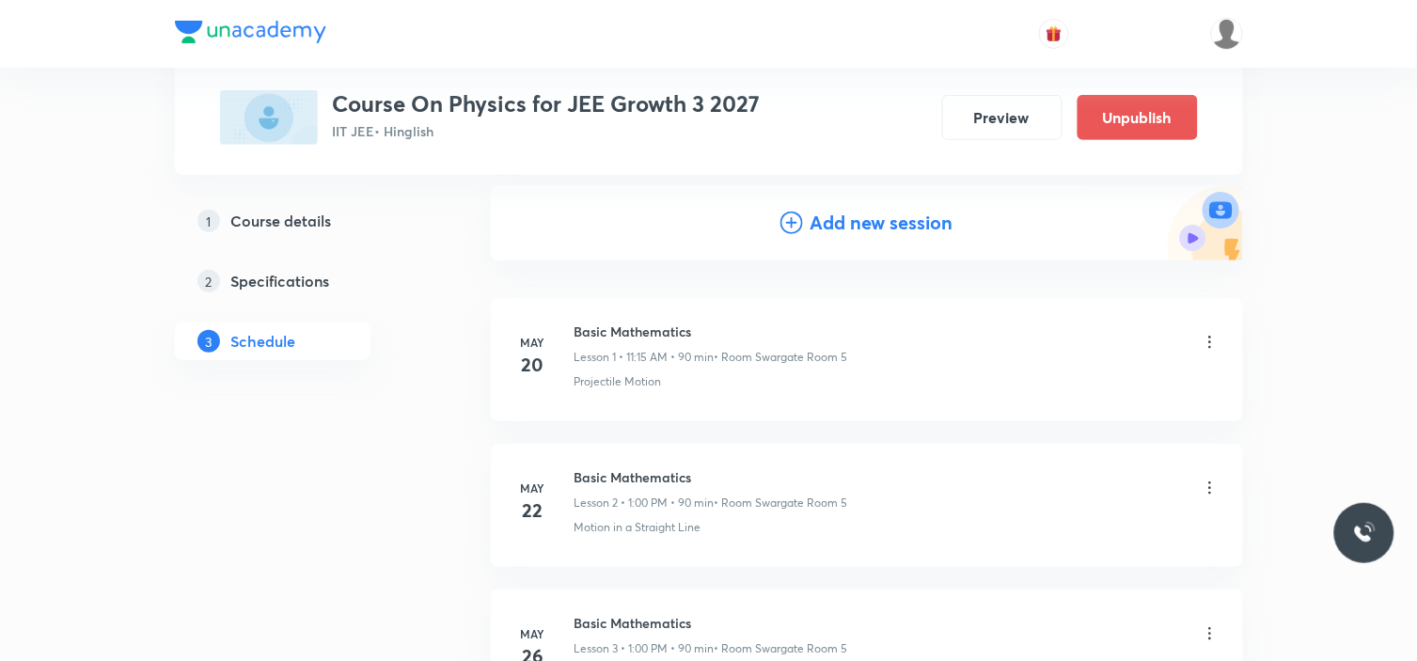
scroll to position [0, 0]
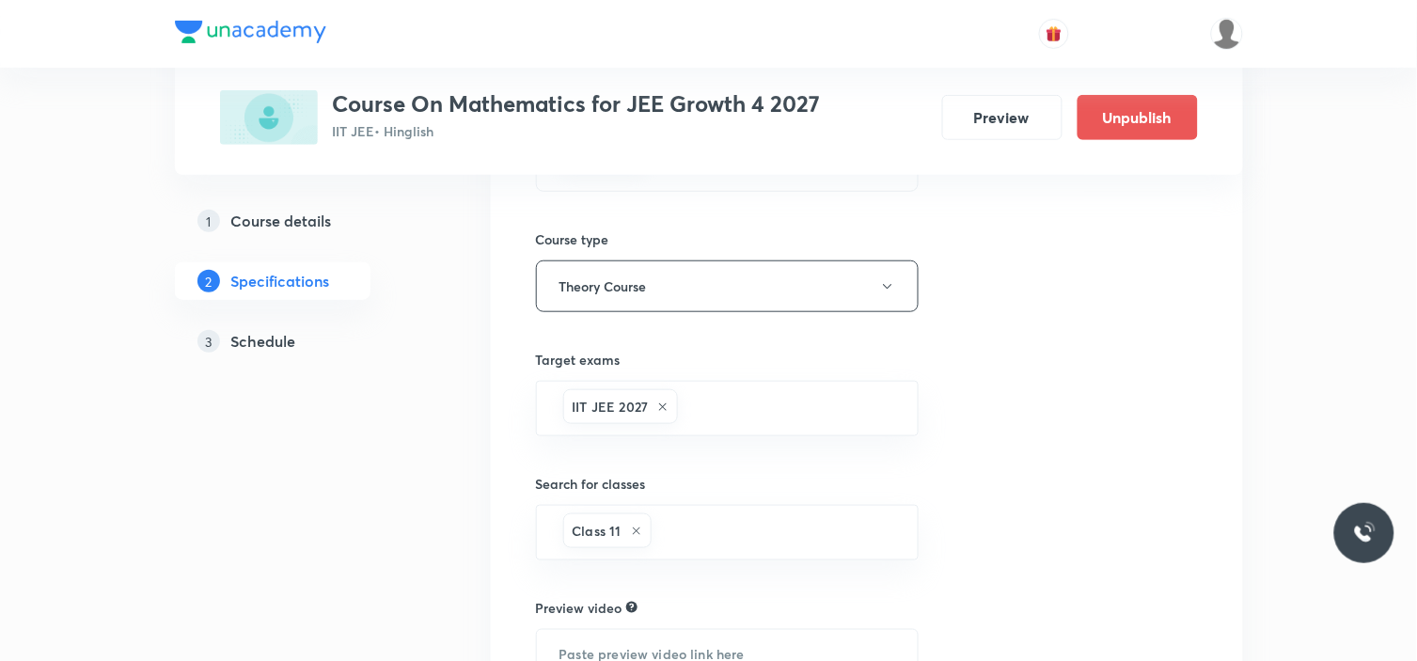
scroll to position [133, 0]
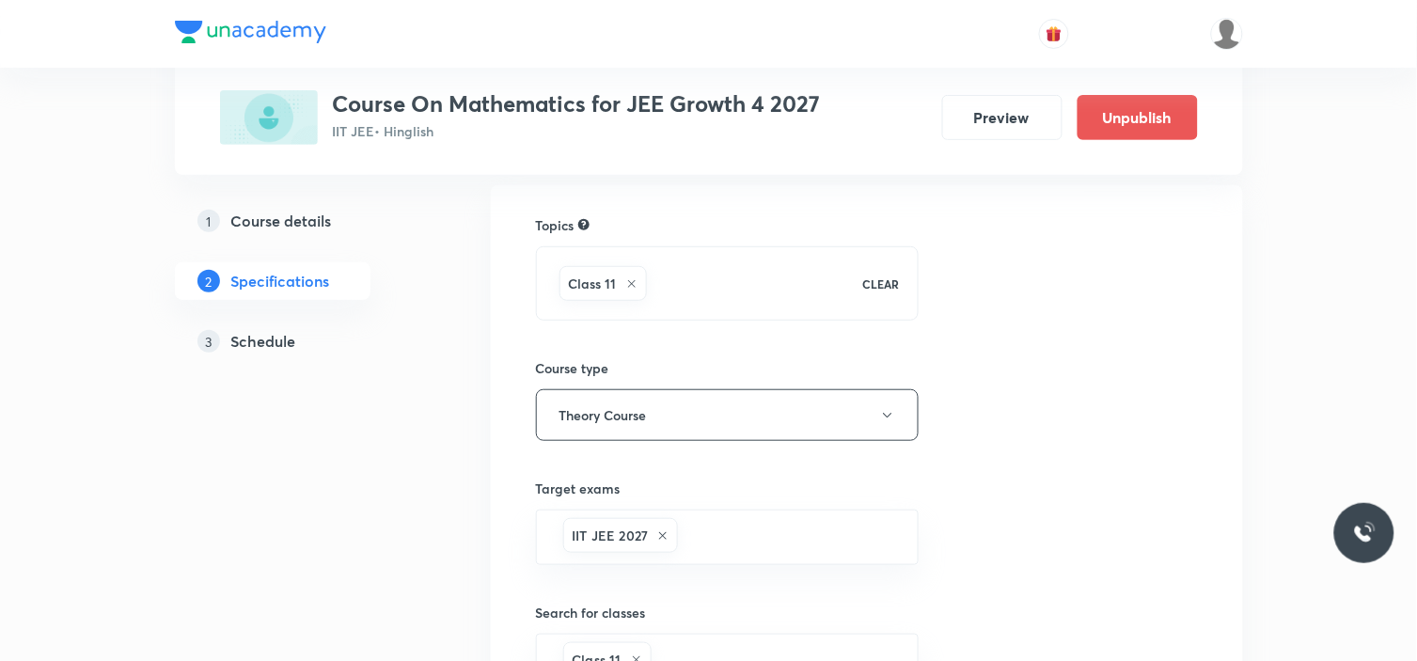
click at [256, 335] on h5 "Schedule" at bounding box center [263, 341] width 65 height 23
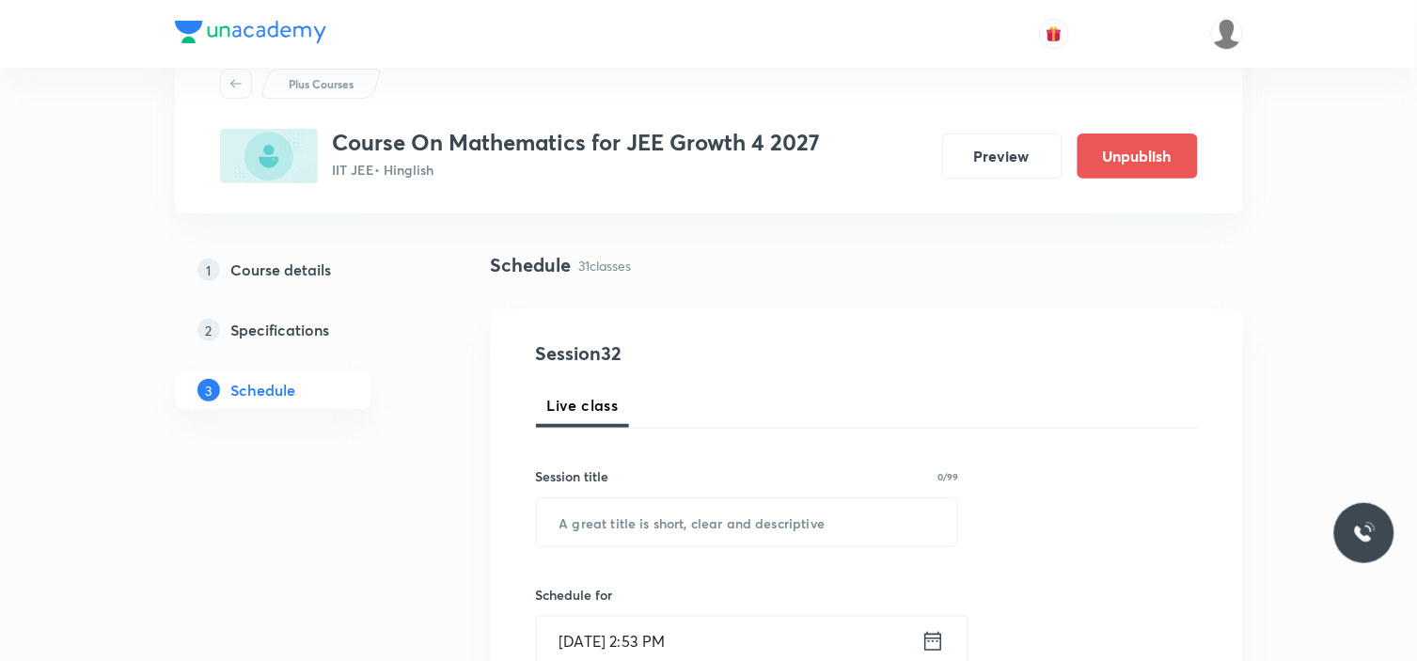
scroll to position [209, 0]
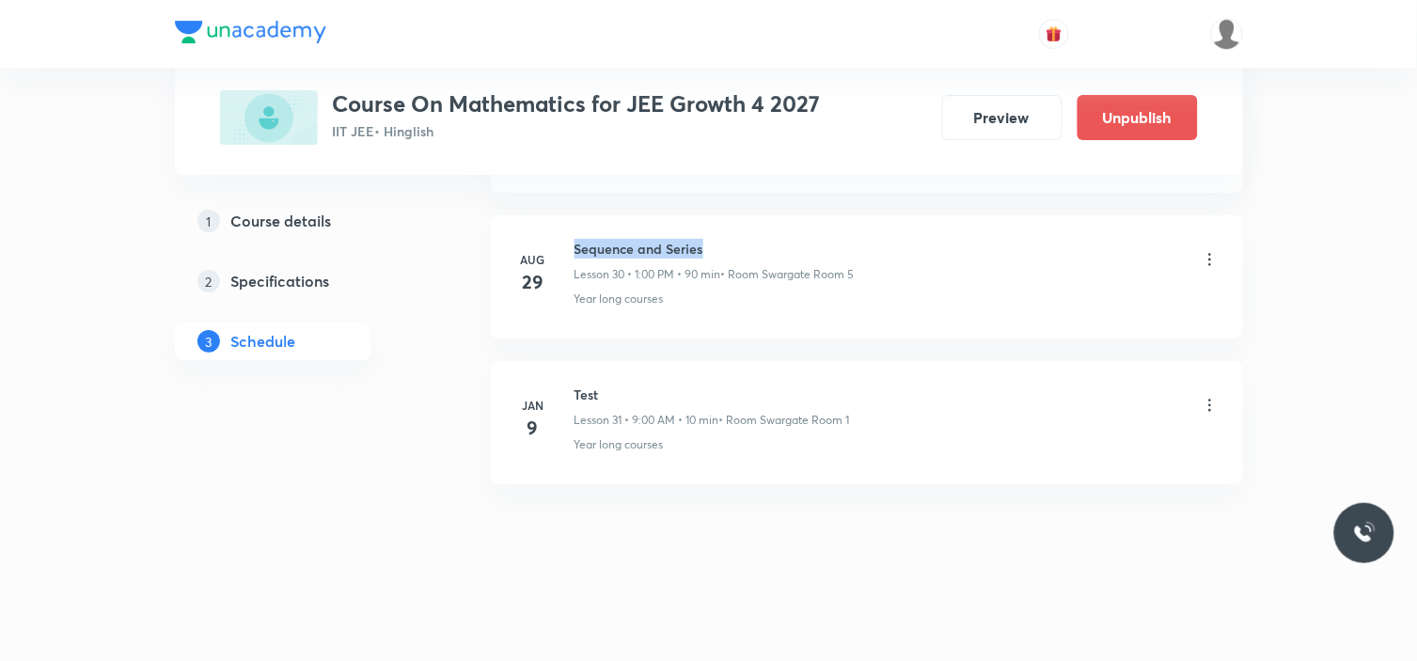
drag, startPoint x: 734, startPoint y: 243, endPoint x: 575, endPoint y: 246, distance: 159.0
click at [575, 246] on h6 "Sequence and Series" at bounding box center [715, 249] width 280 height 20
copy h6 "Sequence and Series"
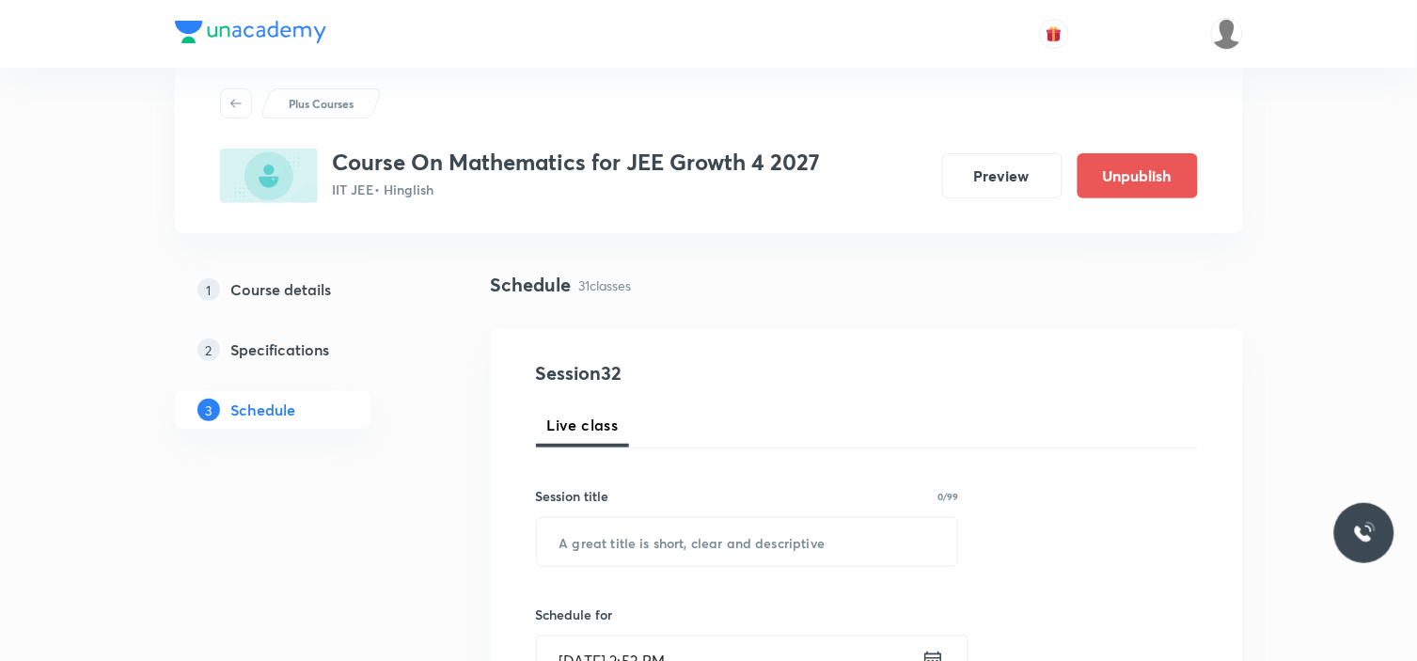
scroll to position [0, 0]
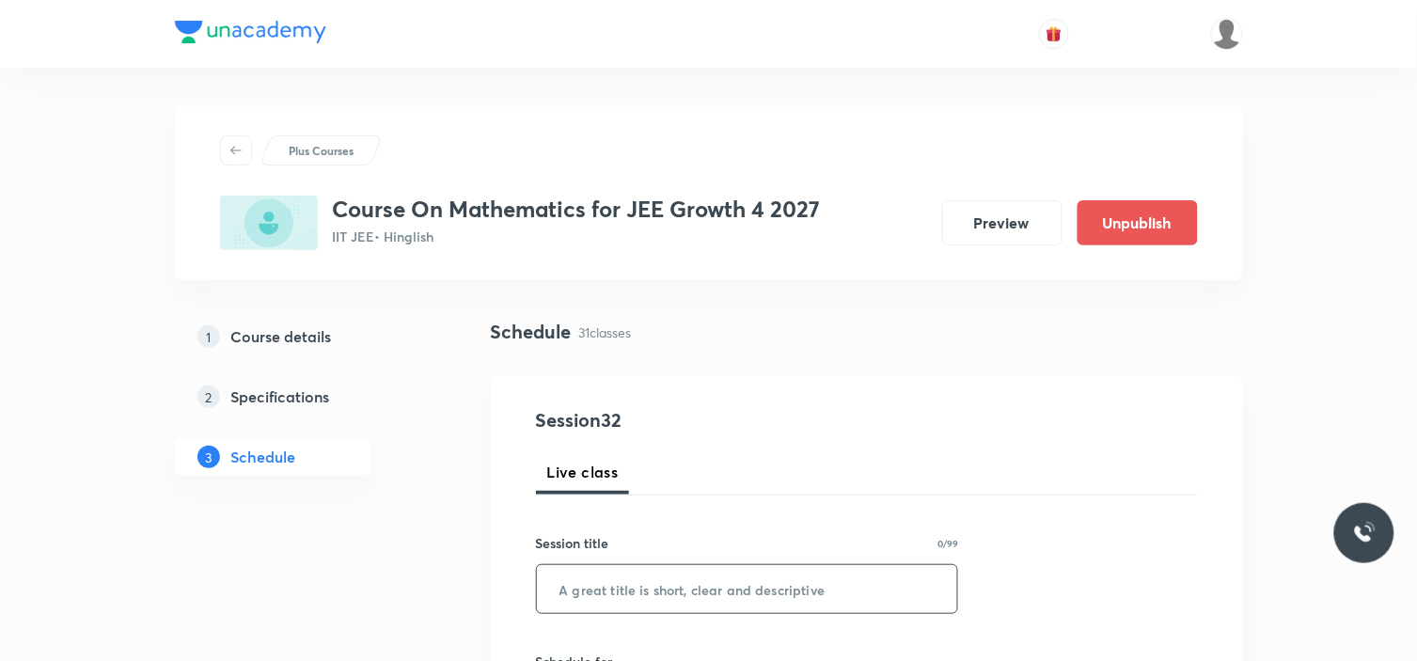
click at [672, 568] on input "text" at bounding box center [747, 589] width 421 height 48
paste input "Sequence and Series"
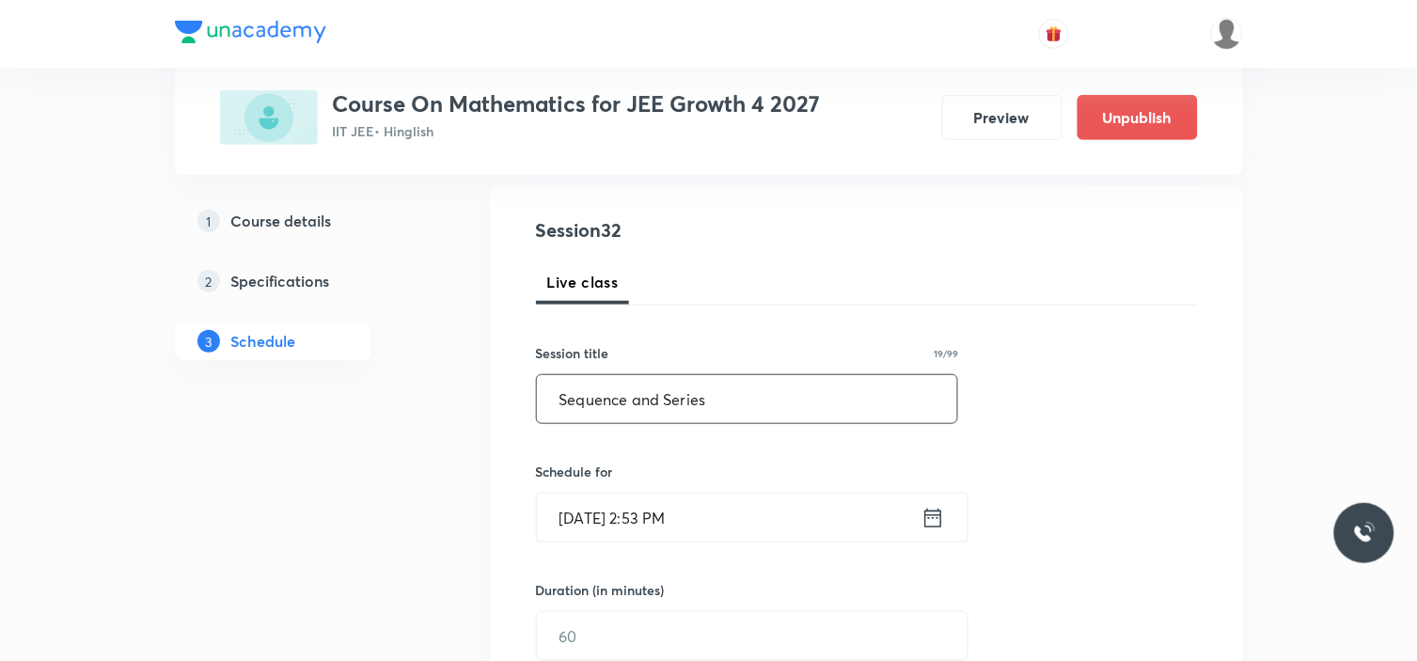
scroll to position [313, 0]
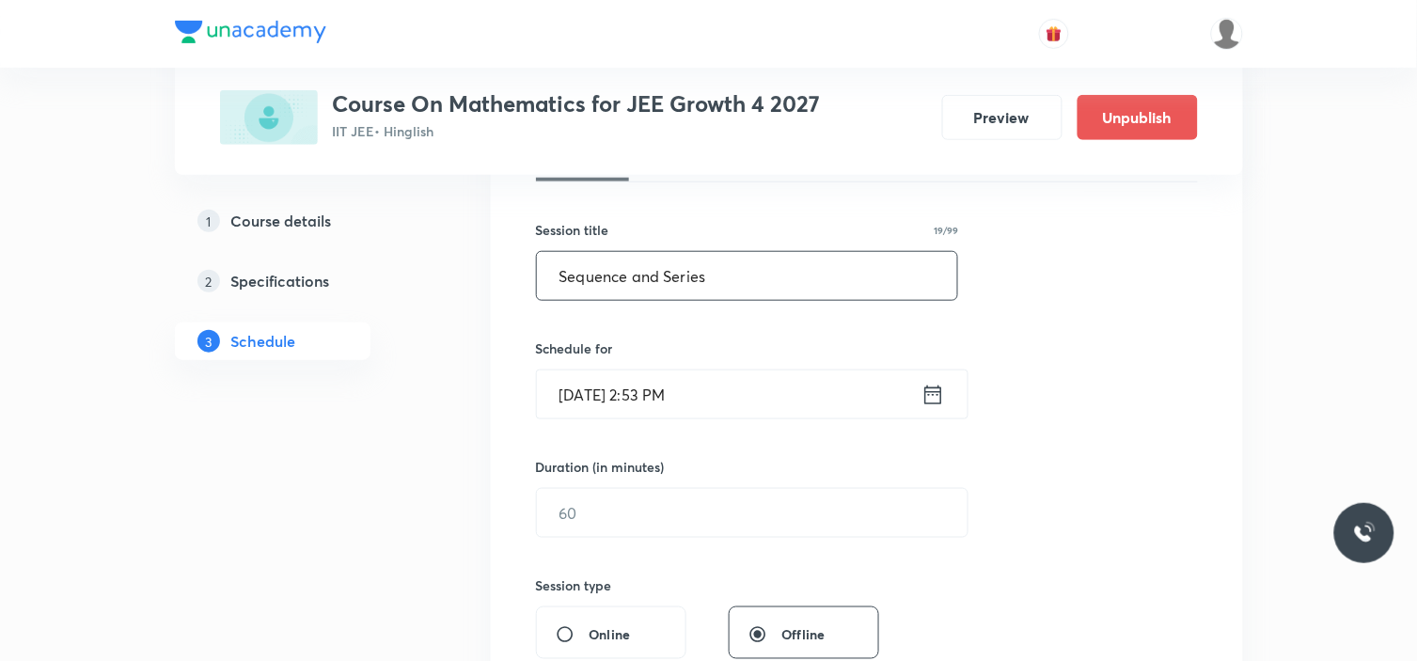
type input "Sequence and Series"
click at [703, 383] on input "Aug 30, 2025, 2:53 PM" at bounding box center [729, 395] width 385 height 48
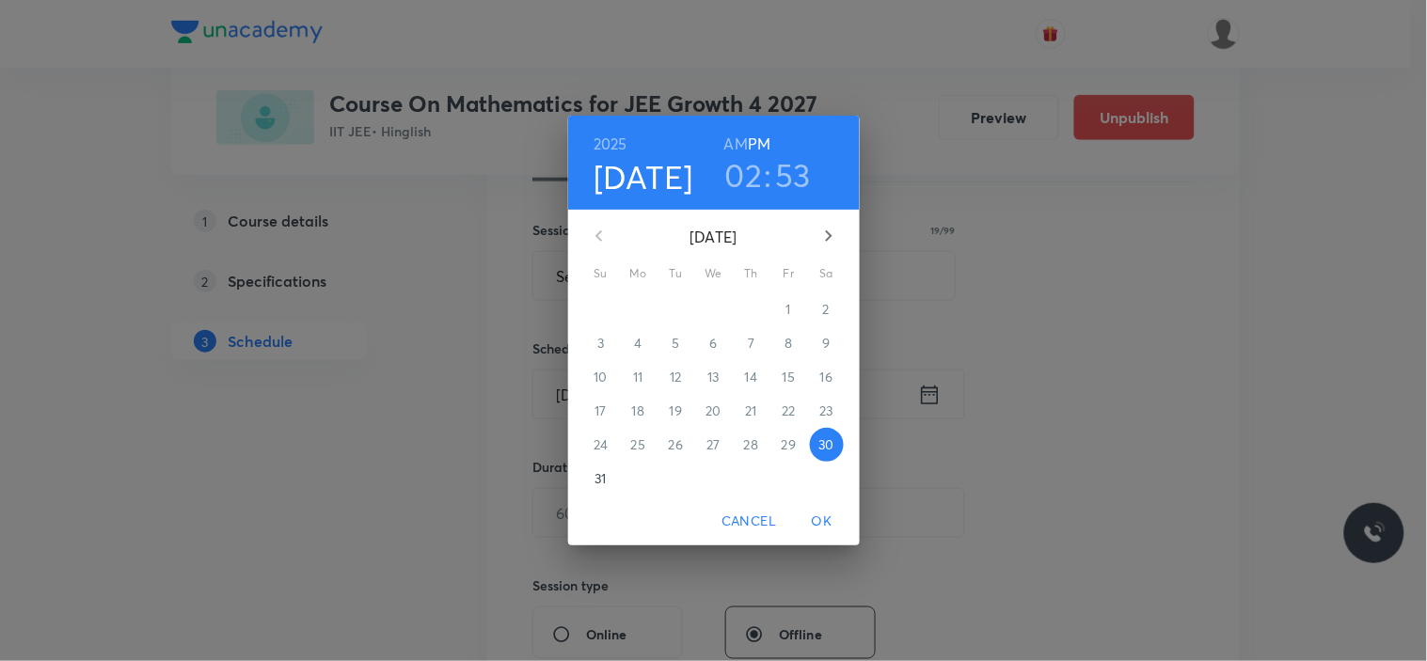
click at [756, 182] on h3 "02" at bounding box center [744, 175] width 38 height 40
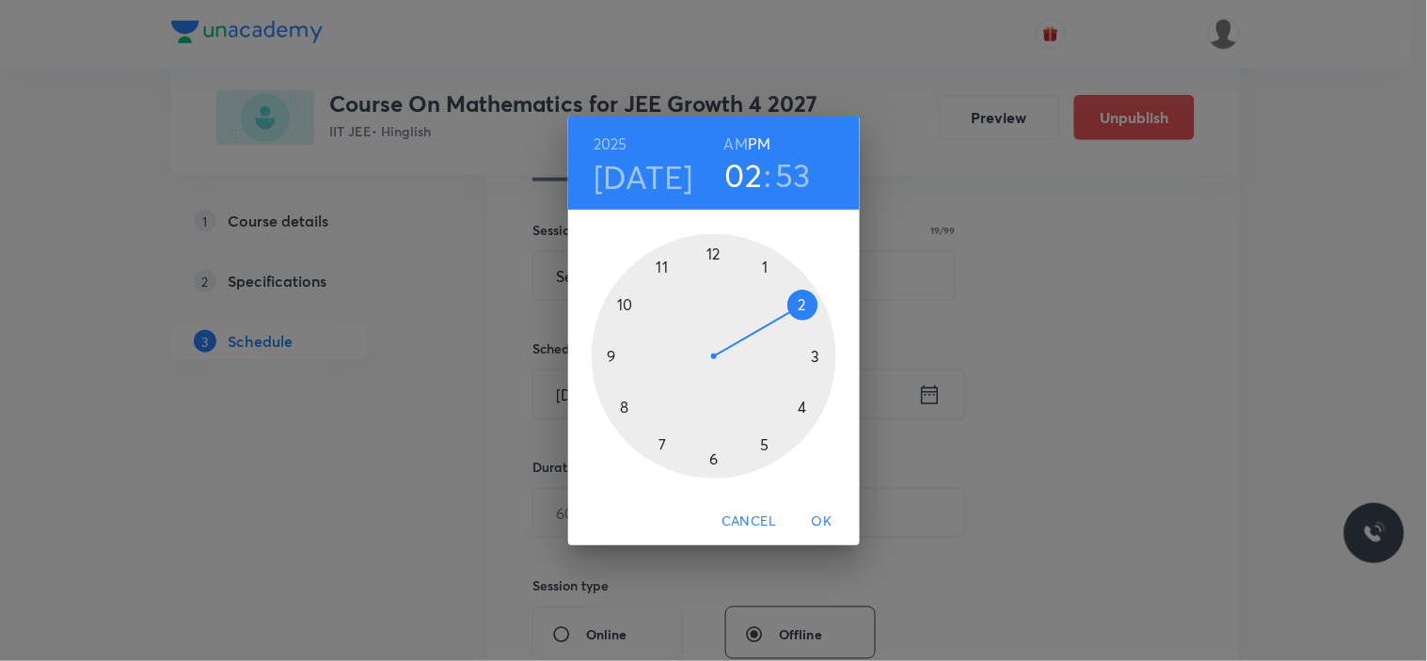
click at [815, 353] on div at bounding box center [714, 356] width 245 height 245
click at [751, 175] on h3 "03" at bounding box center [744, 175] width 38 height 40
click at [810, 307] on div at bounding box center [714, 356] width 245 height 245
click at [793, 173] on h3 "53" at bounding box center [794, 175] width 36 height 40
click at [666, 266] on div at bounding box center [714, 356] width 245 height 245
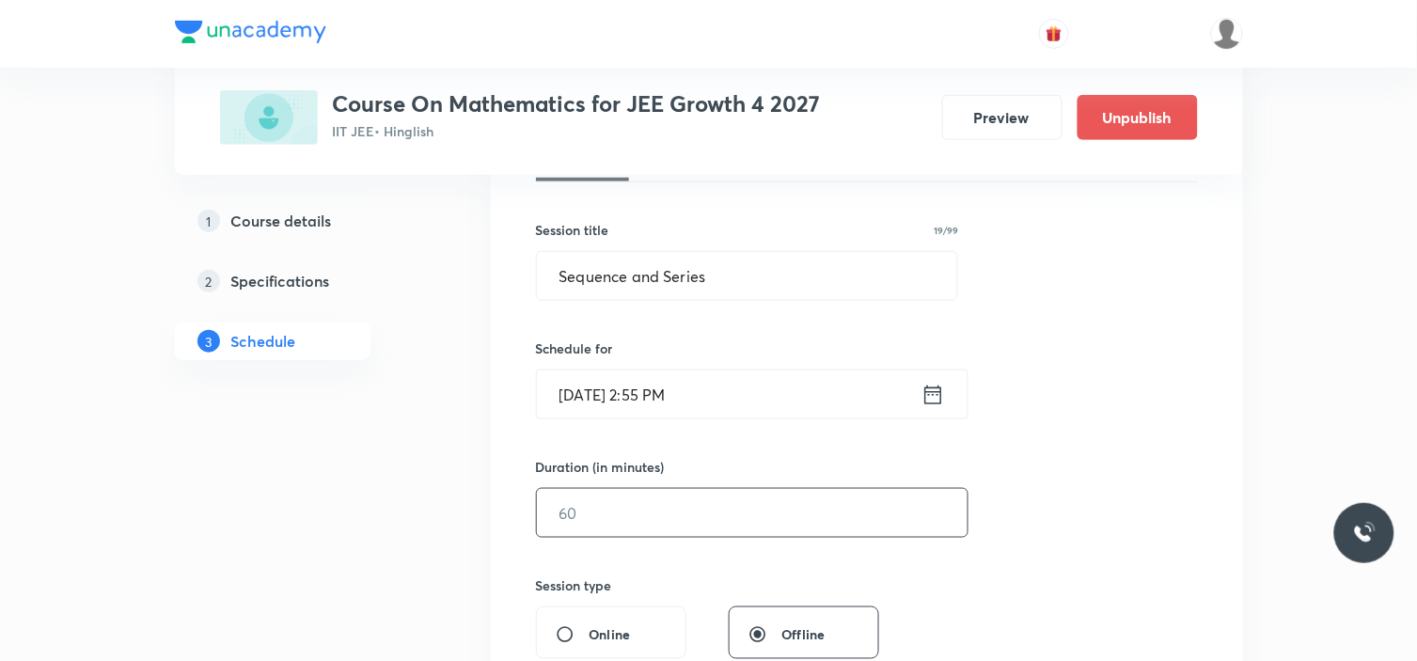
click at [659, 510] on input "text" at bounding box center [752, 513] width 431 height 48
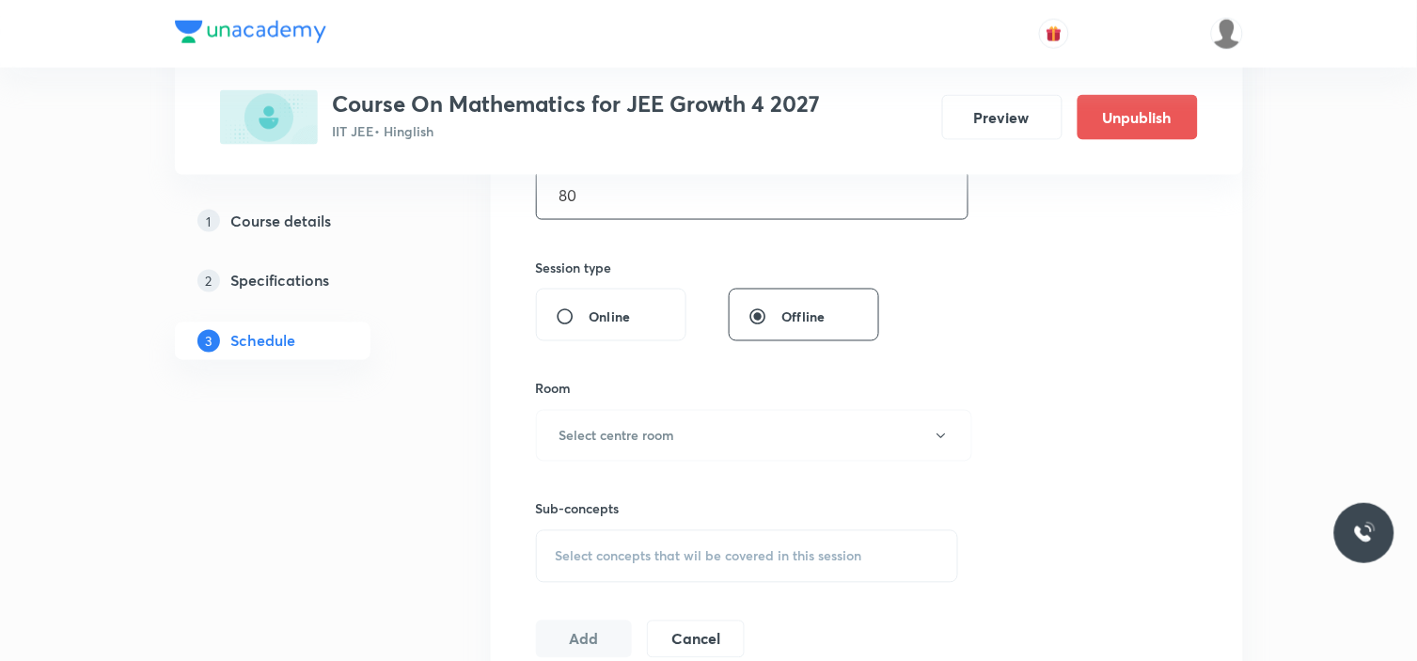
scroll to position [731, 0]
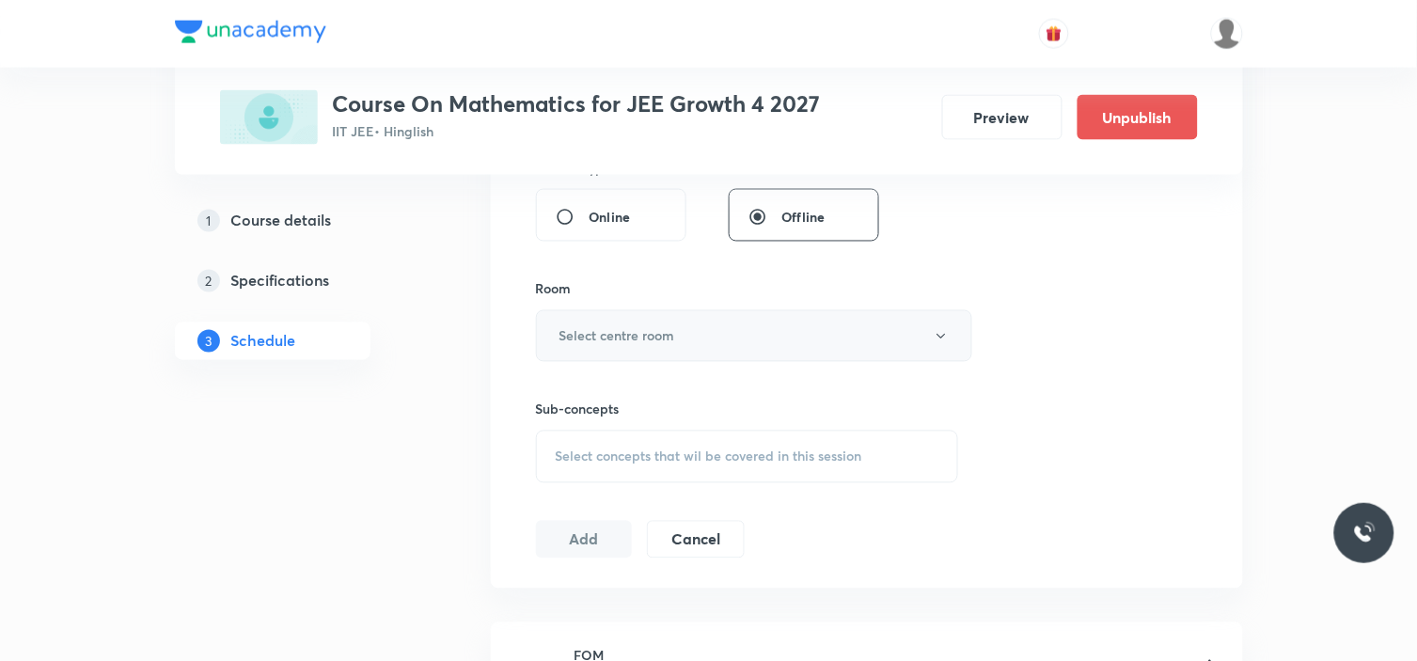
type input "80"
click at [672, 318] on button "Select centre room" at bounding box center [754, 336] width 436 height 52
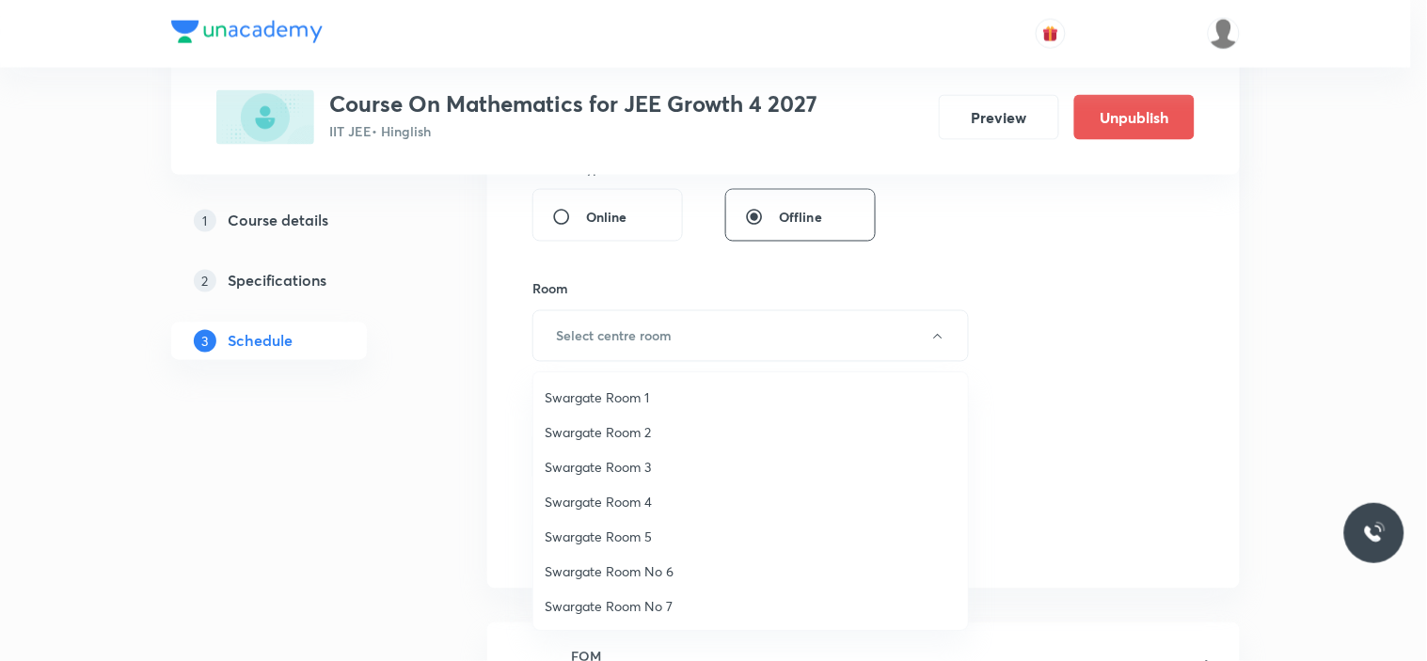
click at [650, 540] on span "Swargate Room 5" at bounding box center [751, 537] width 412 height 20
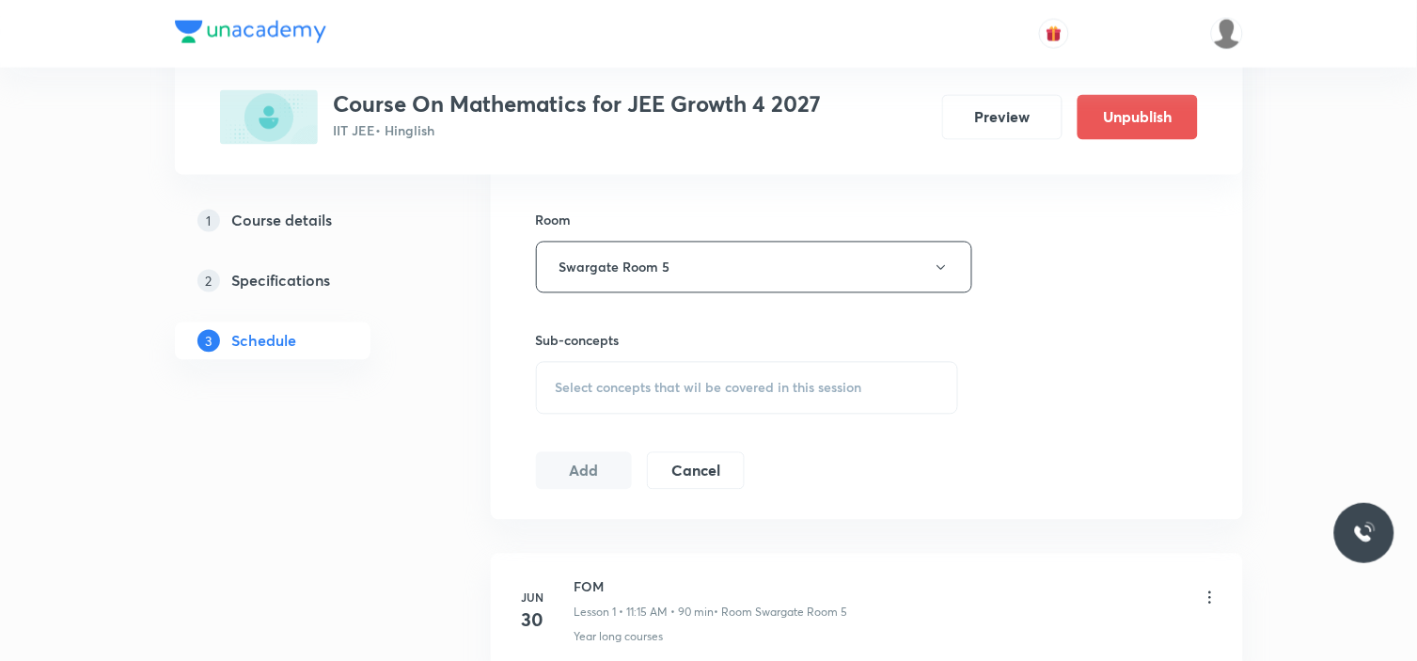
scroll to position [835, 0]
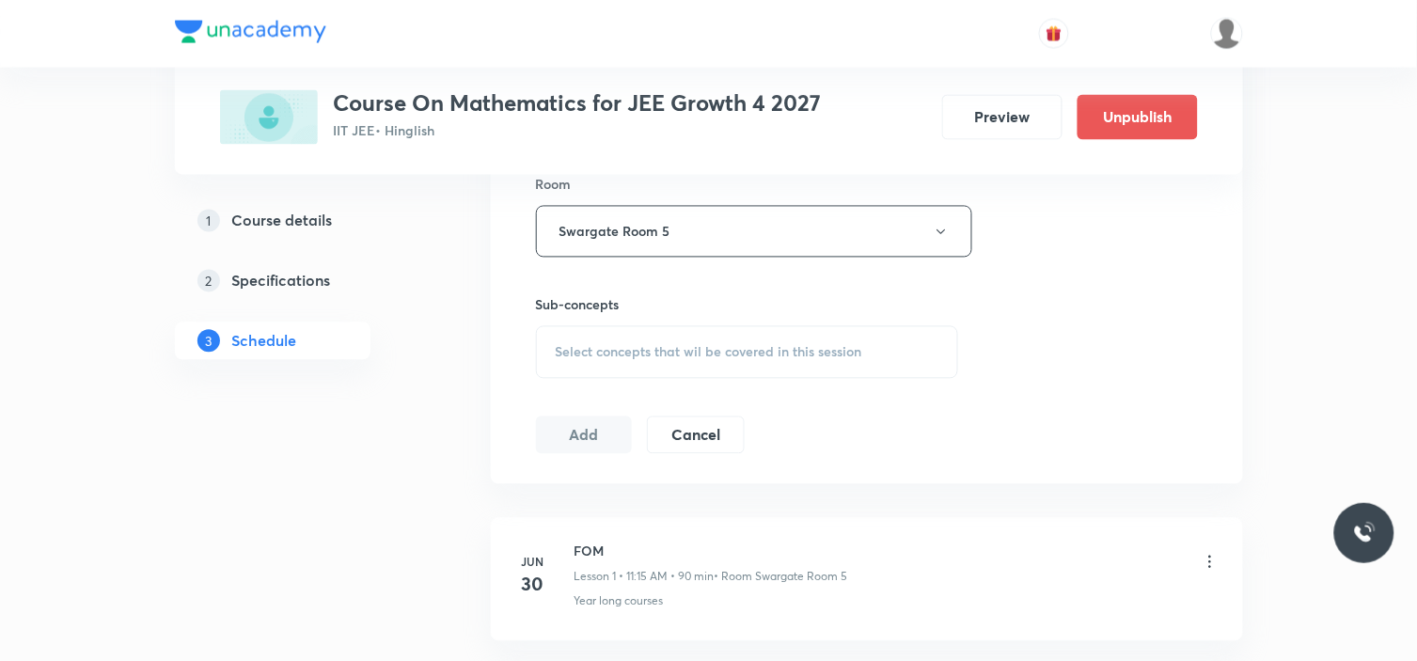
click at [800, 396] on div "Session 32 Live class Session title 19/99 Sequence and Series ​ Schedule for Au…" at bounding box center [867, 12] width 662 height 883
click at [781, 358] on span "Select concepts that wil be covered in this session" at bounding box center [709, 352] width 307 height 15
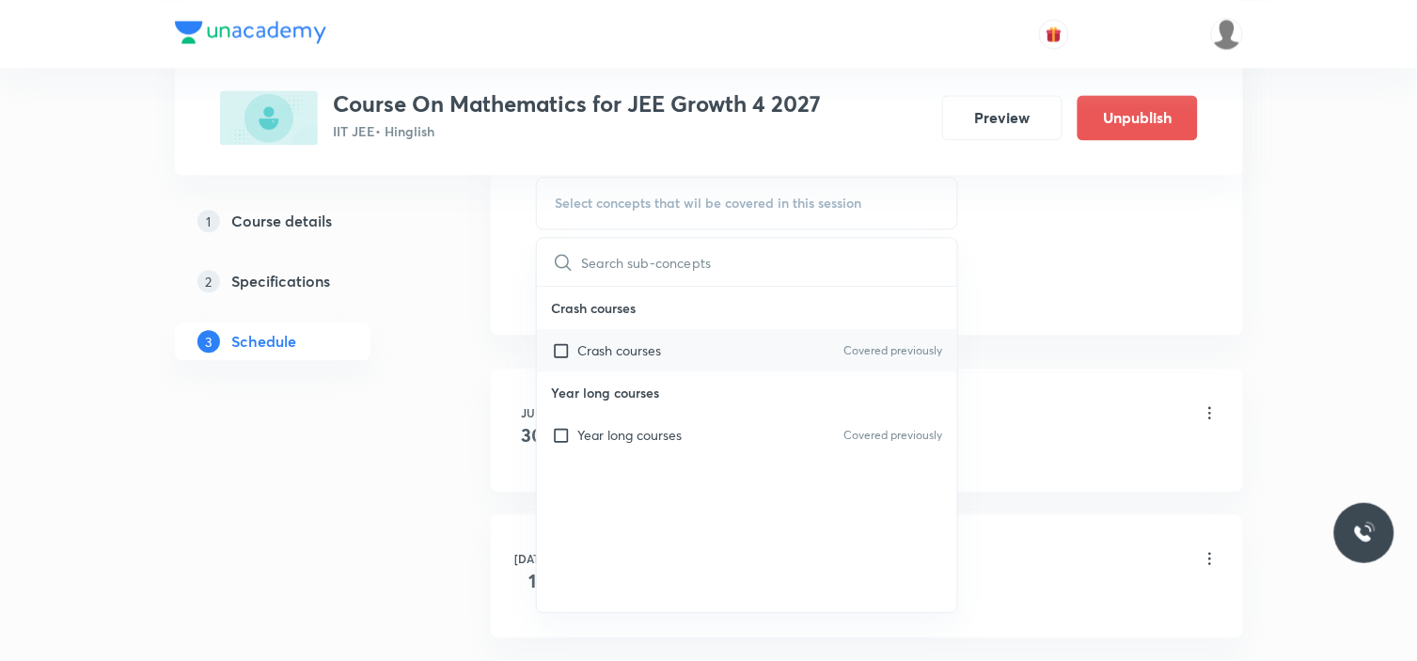
scroll to position [1149, 0]
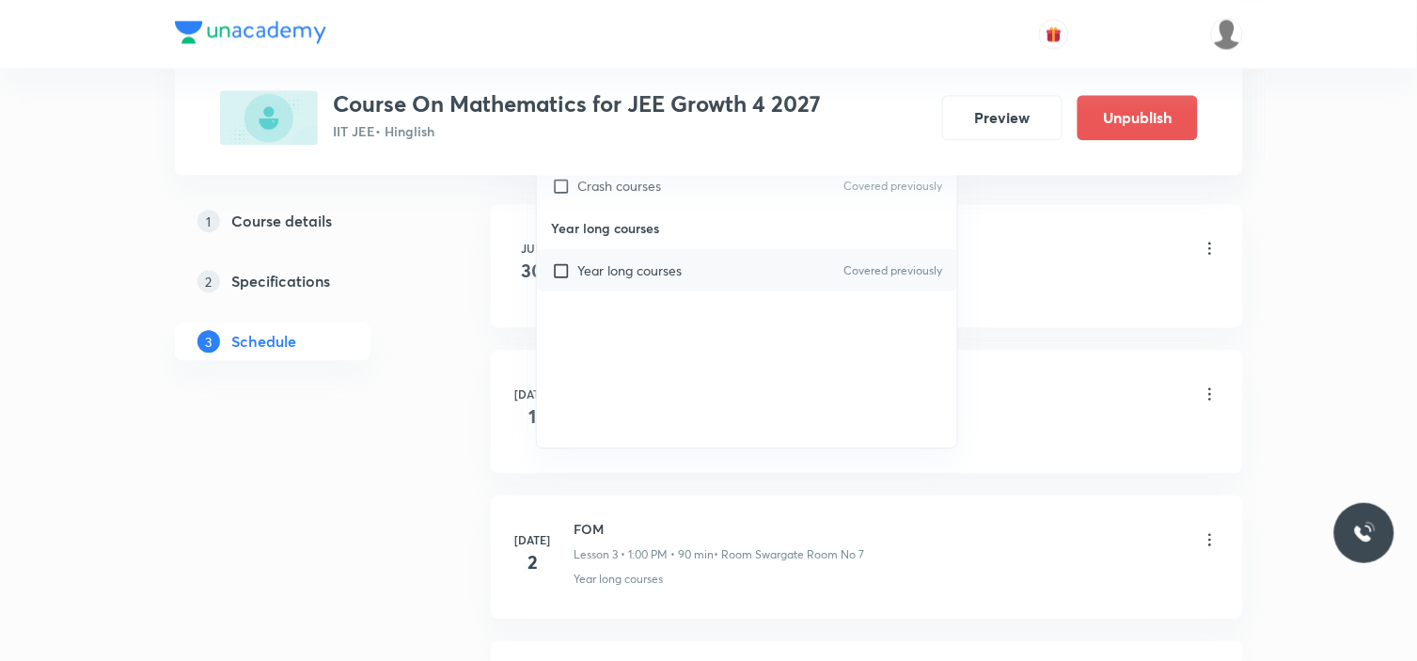
click at [642, 270] on p "Year long courses" at bounding box center [630, 271] width 104 height 20
checkbox input "true"
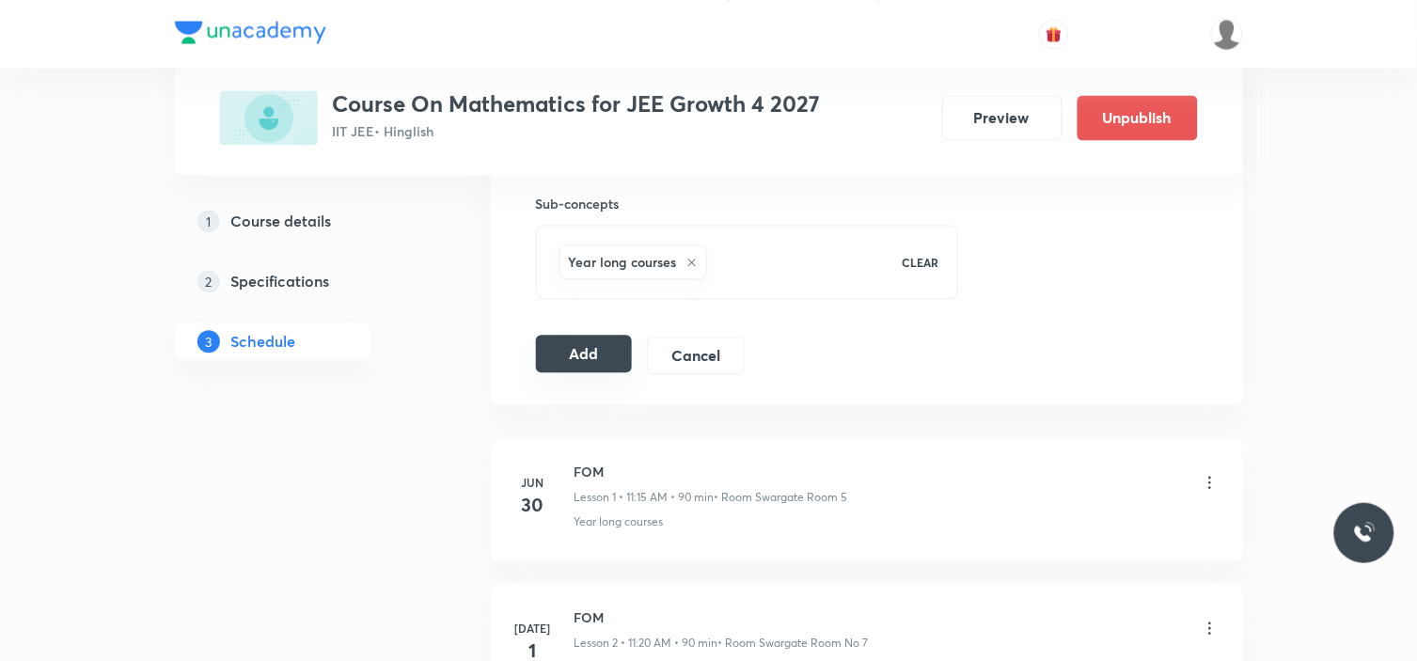
scroll to position [941, 0]
click at [577, 333] on button "Add" at bounding box center [584, 350] width 97 height 38
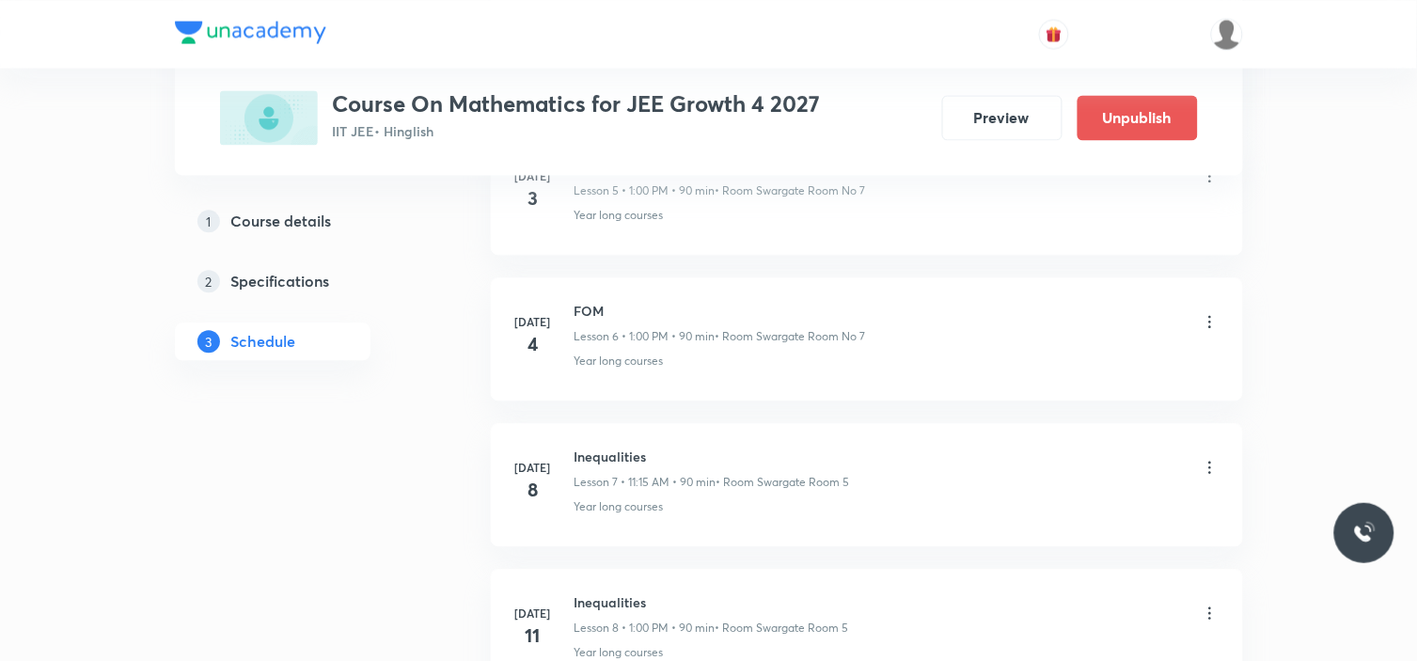
scroll to position [4652, 0]
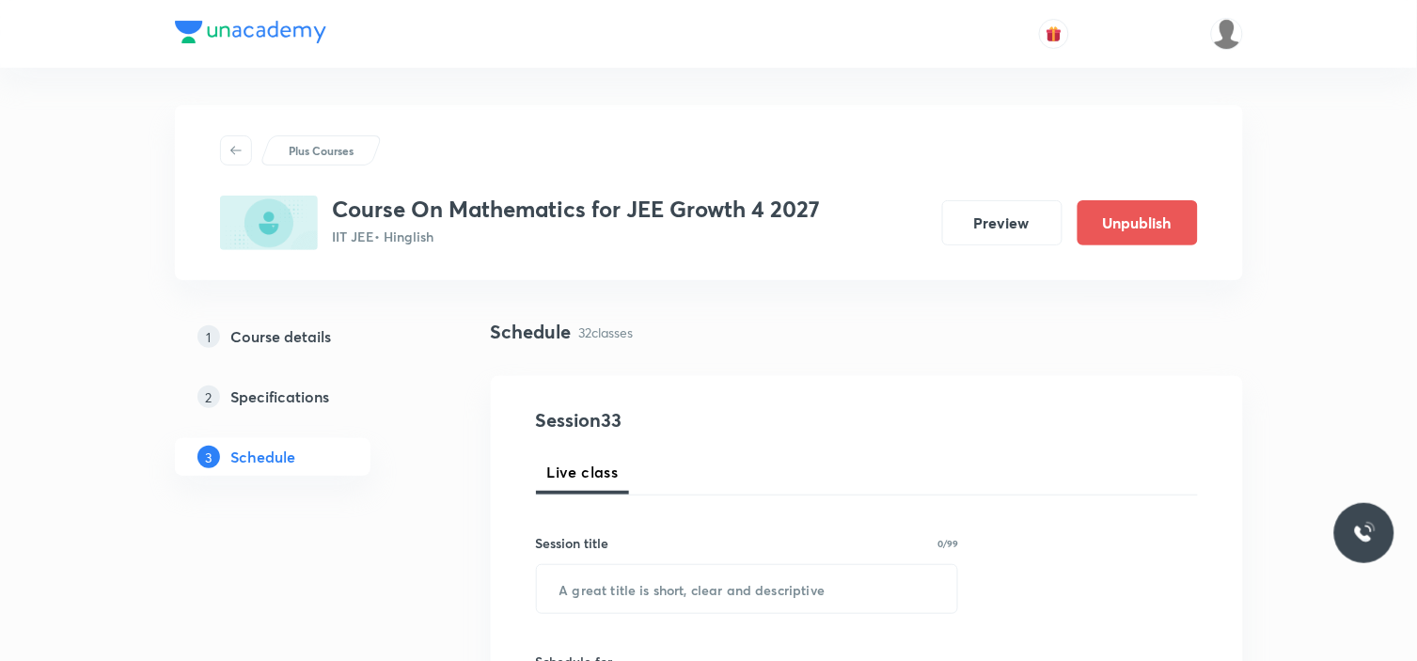
click at [274, 449] on h5 "Schedule" at bounding box center [263, 457] width 65 height 23
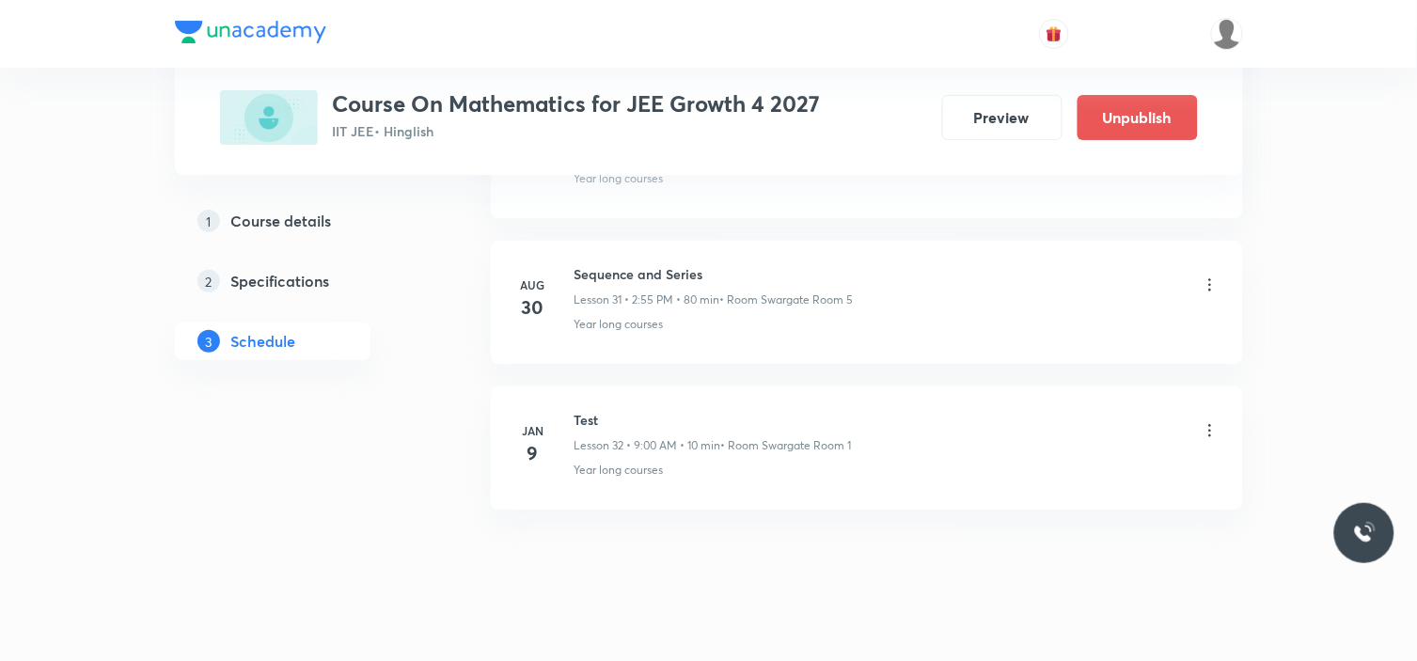
scroll to position [5517, 0]
